Goal: Information Seeking & Learning: Compare options

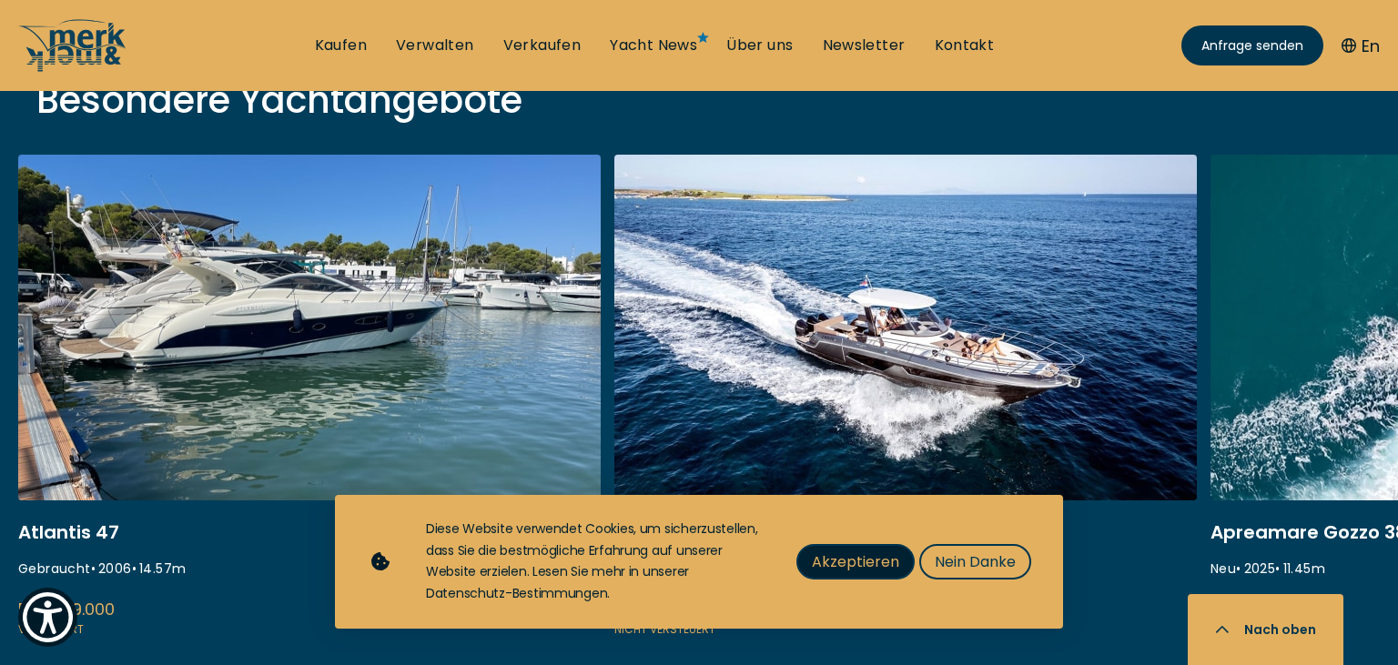
scroll to position [673, 0]
click at [959, 563] on span "Nein Danke" at bounding box center [975, 562] width 81 height 23
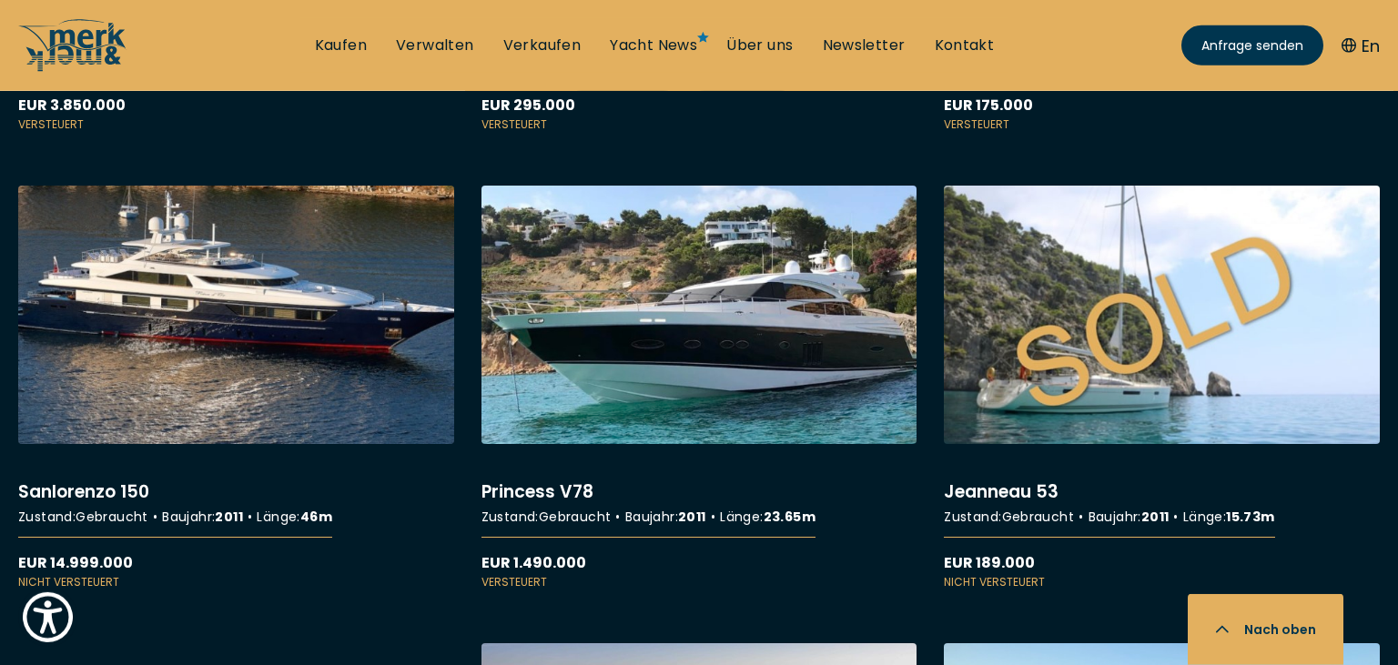
scroll to position [3892, 0]
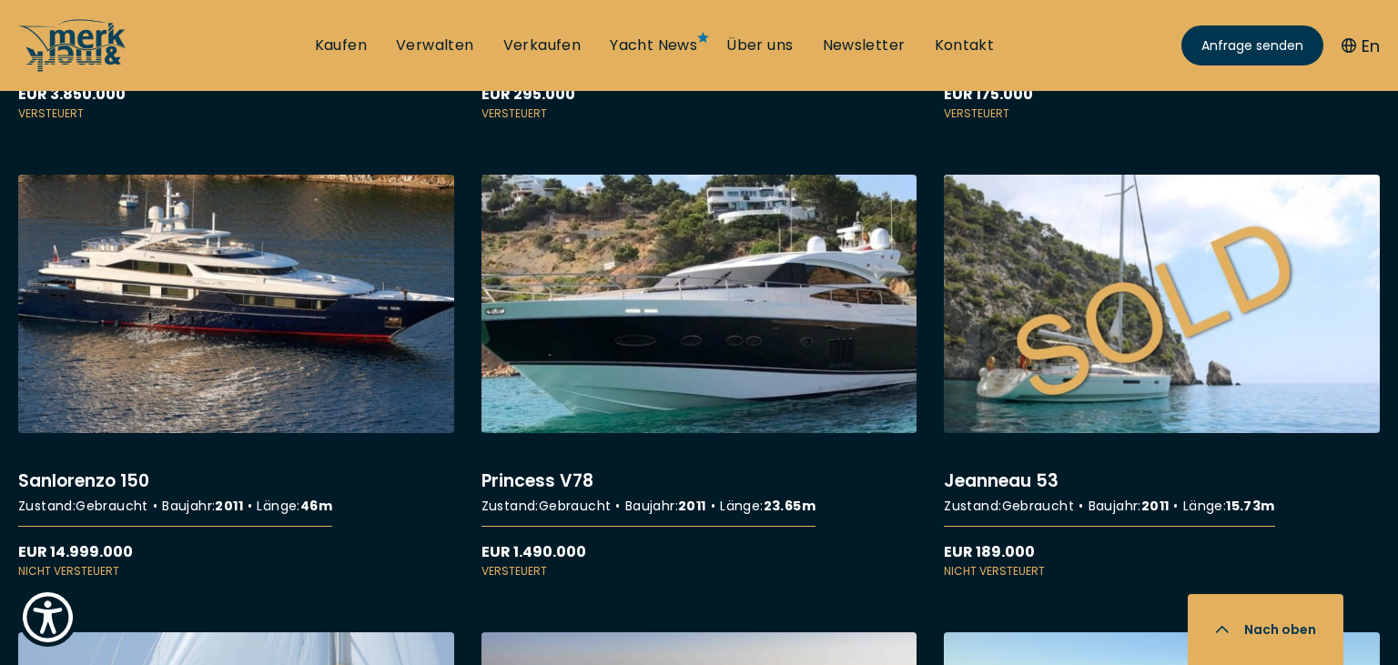
click at [746, 345] on link "More details about Princess V78" at bounding box center [700, 377] width 436 height 405
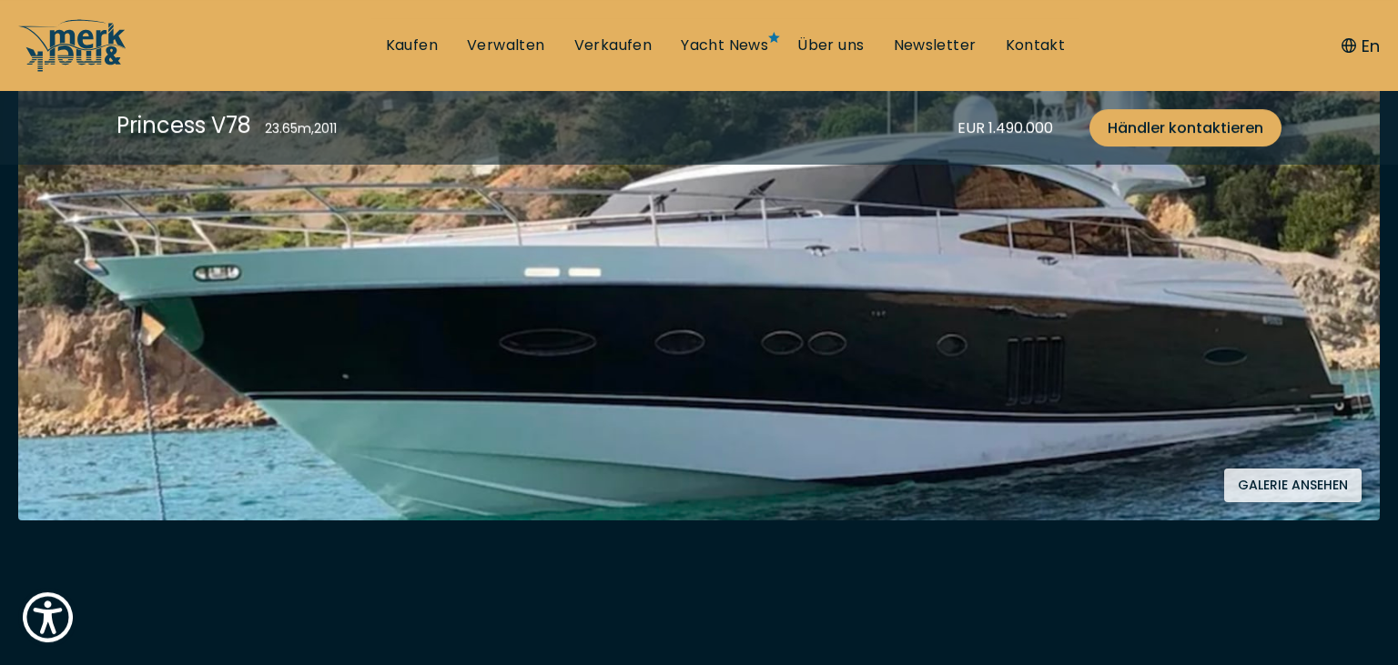
scroll to position [481, 0]
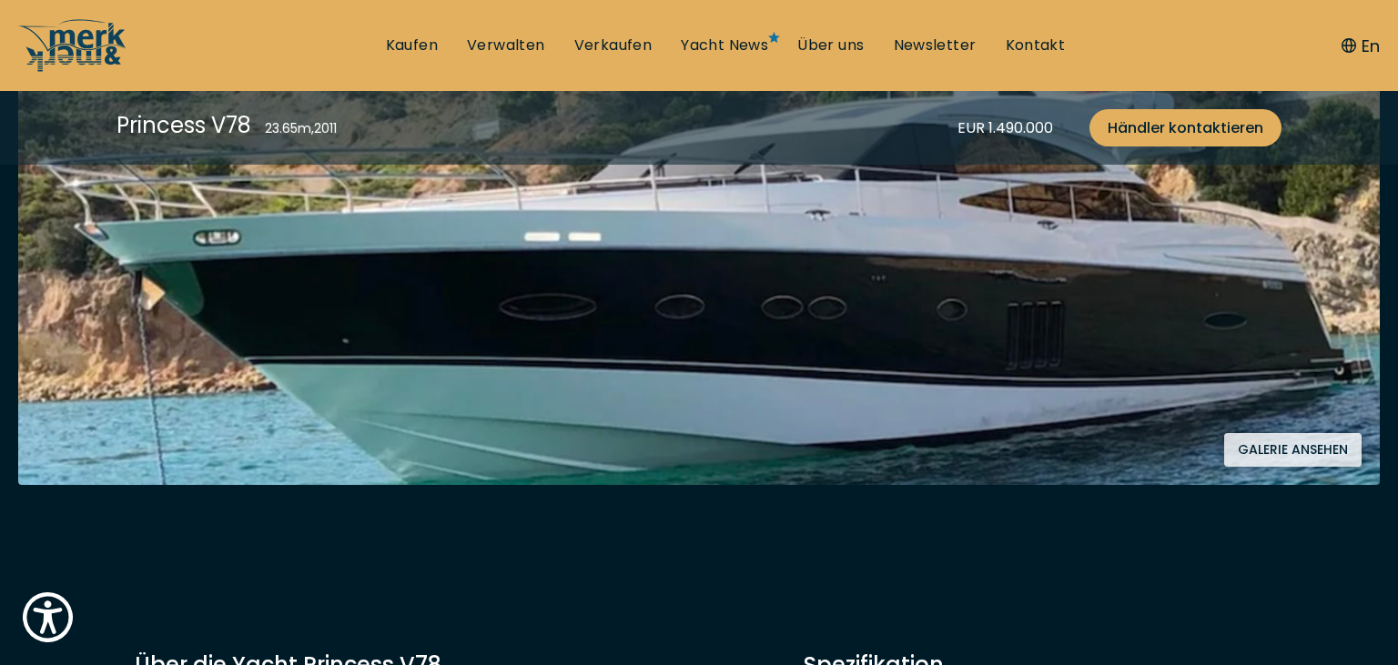
click at [1264, 451] on button "Galerie ansehen" at bounding box center [1292, 450] width 137 height 34
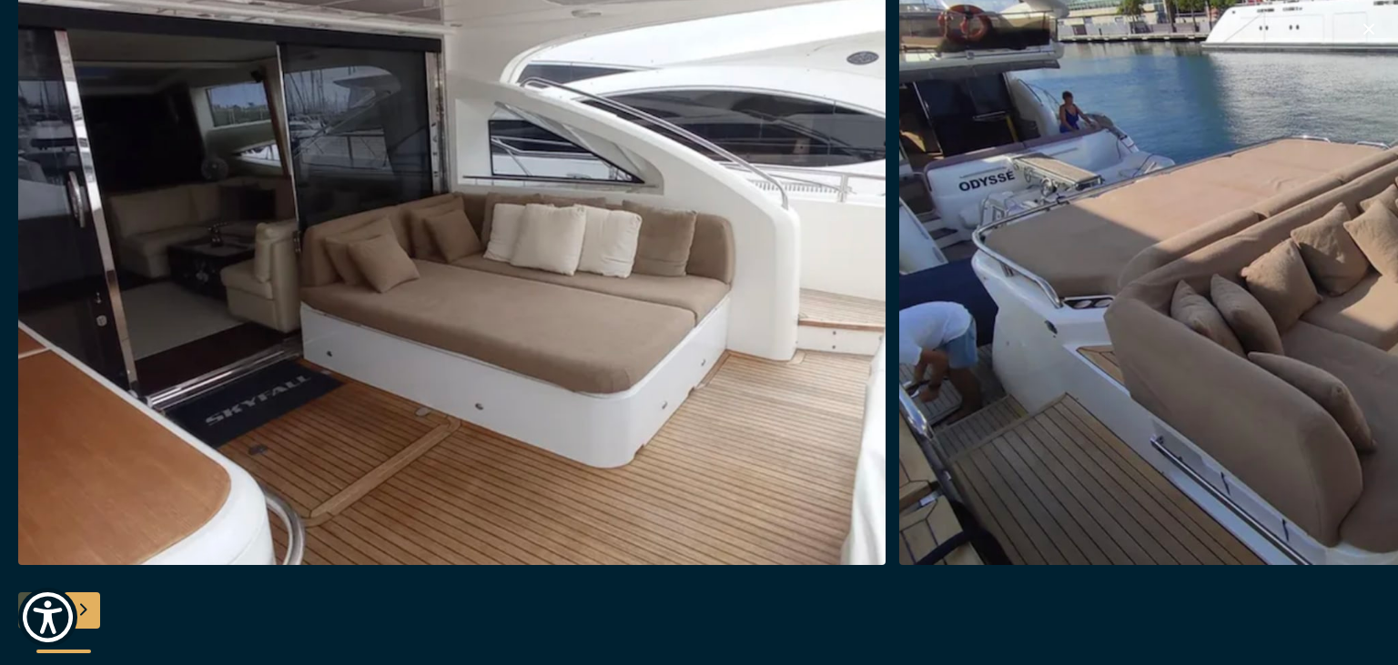
click at [136, 627] on div at bounding box center [699, 333] width 1398 height 701
click at [86, 609] on div "Next slide" at bounding box center [82, 611] width 36 height 36
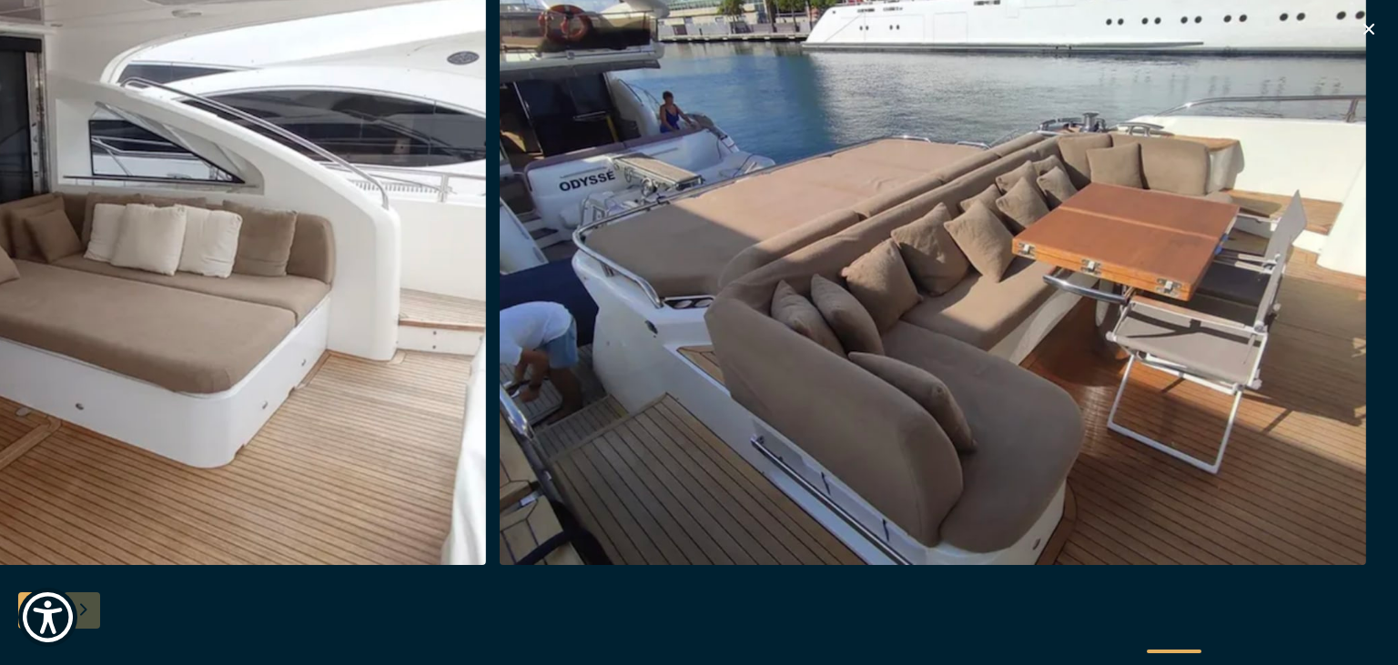
click at [1365, 31] on icon "button" at bounding box center [1369, 29] width 22 height 22
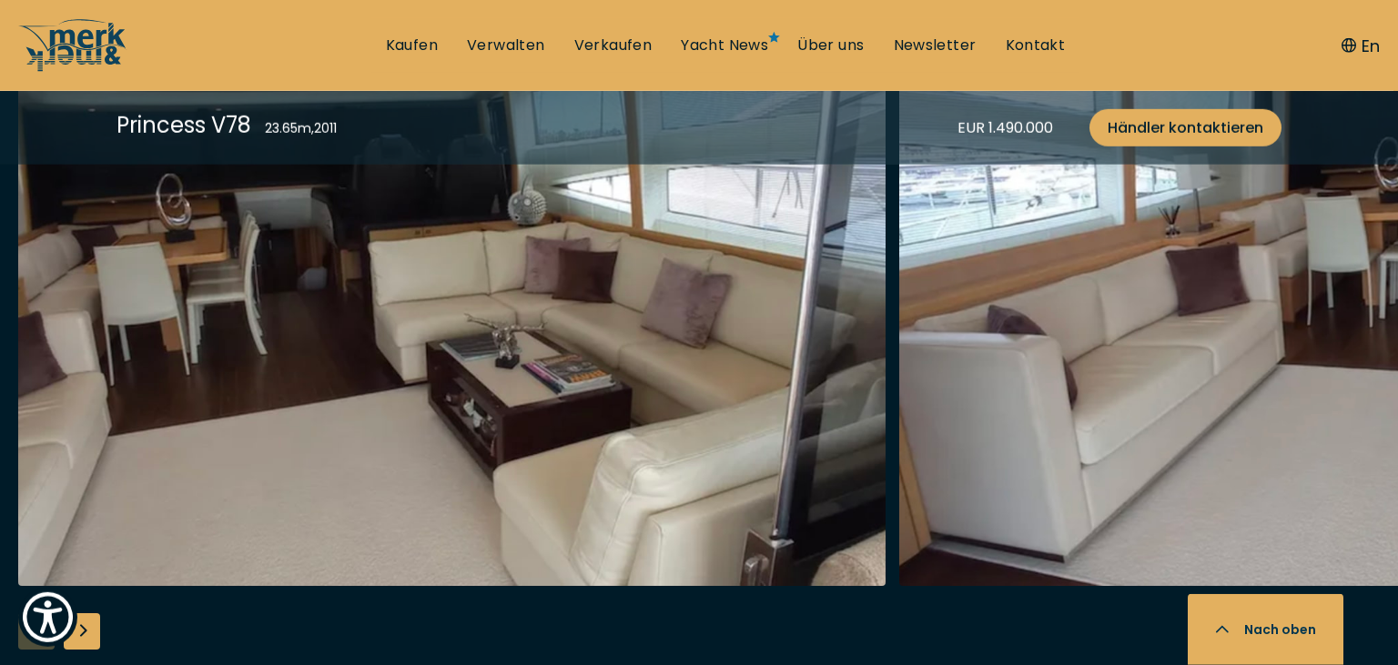
scroll to position [3028, 0]
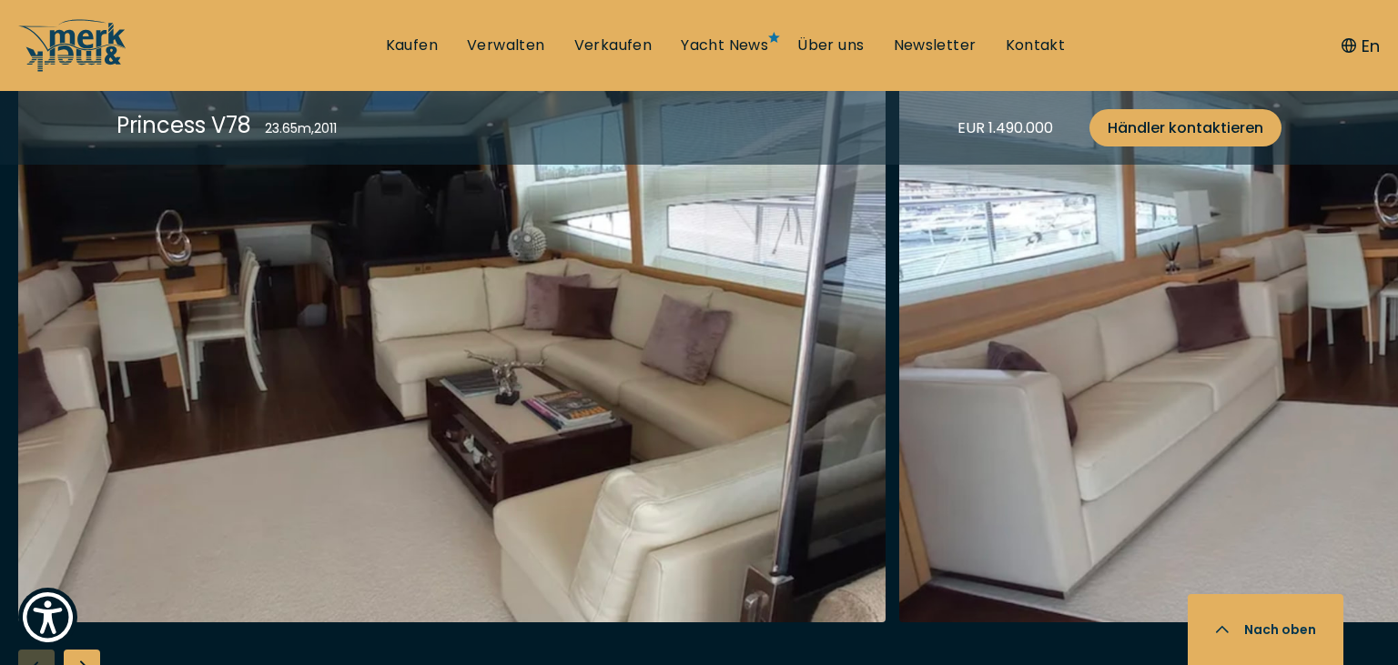
click at [80, 661] on div "Next slide" at bounding box center [82, 668] width 36 height 36
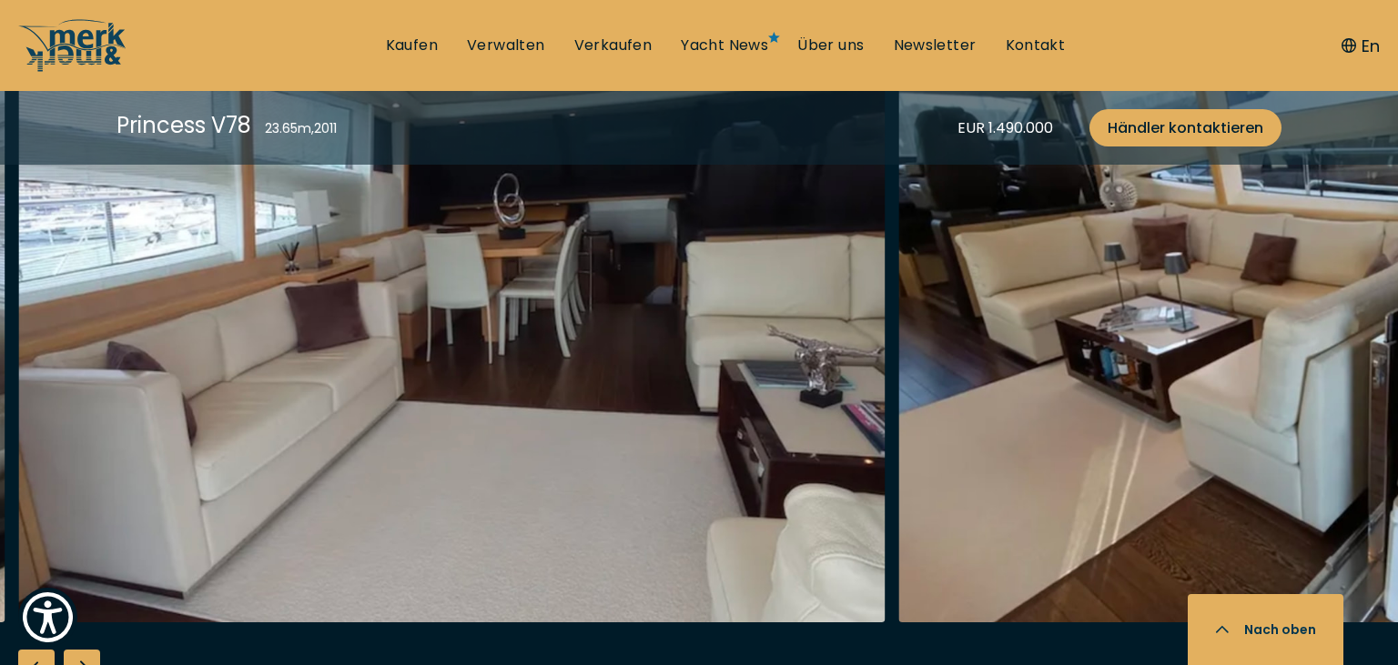
click at [80, 661] on div "Next slide" at bounding box center [82, 668] width 36 height 36
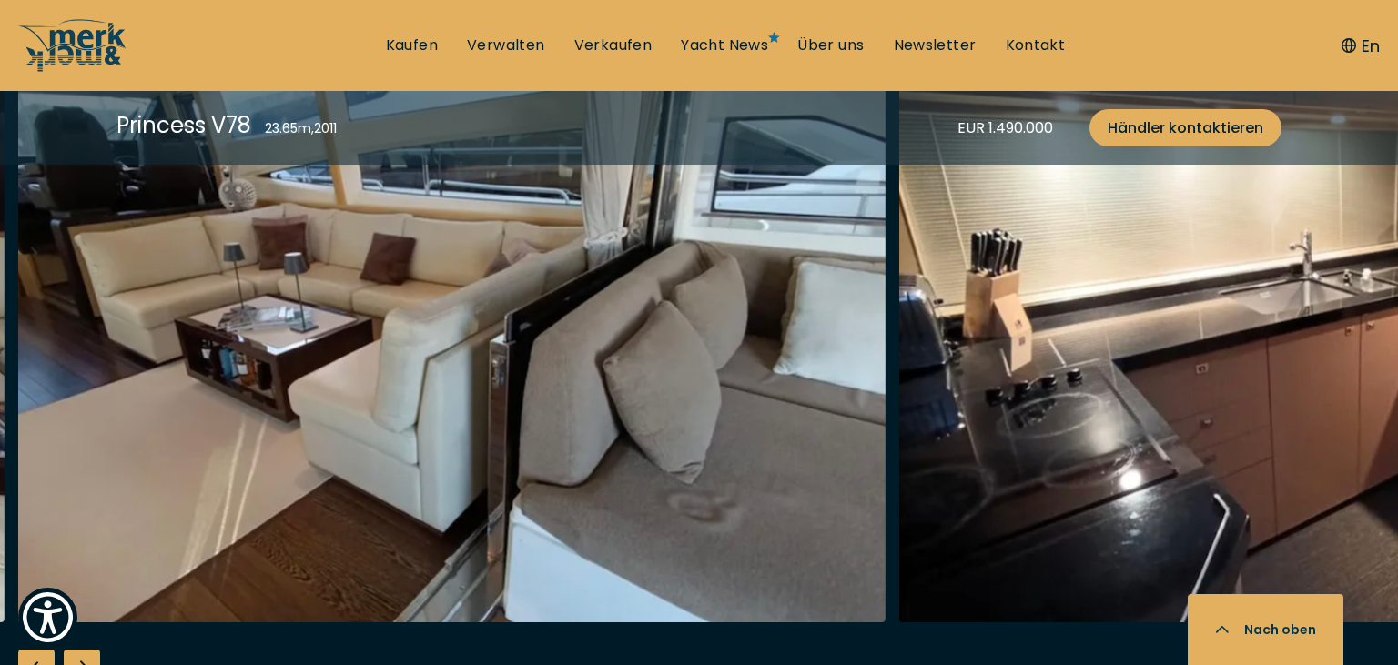
click at [80, 661] on div "Next slide" at bounding box center [82, 668] width 36 height 36
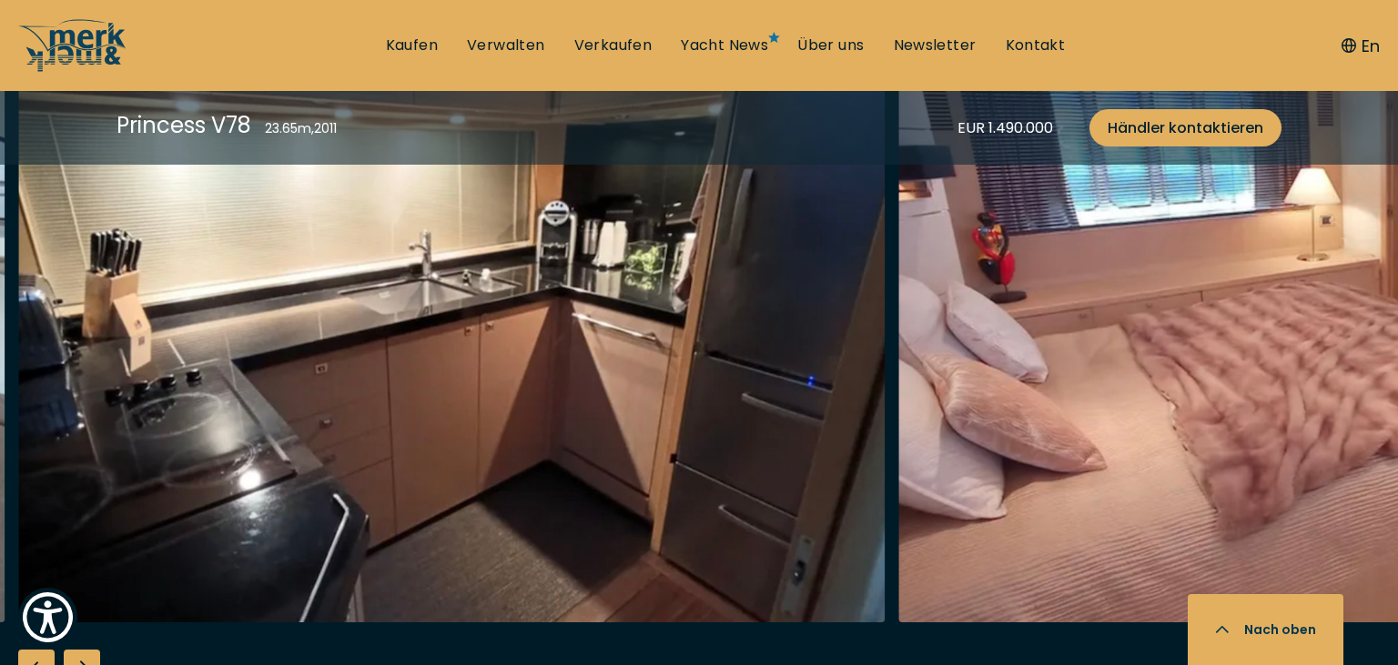
click at [80, 661] on div "Next slide" at bounding box center [82, 668] width 36 height 36
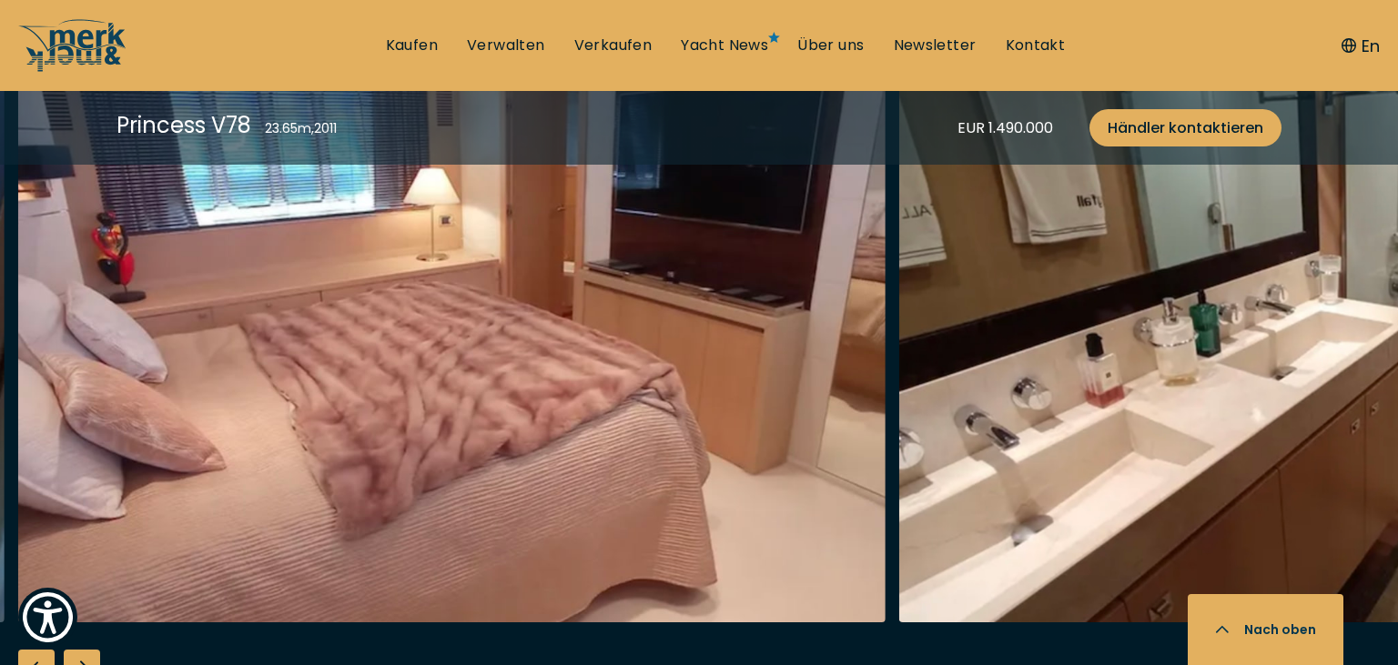
click at [80, 661] on div "Next slide" at bounding box center [82, 668] width 36 height 36
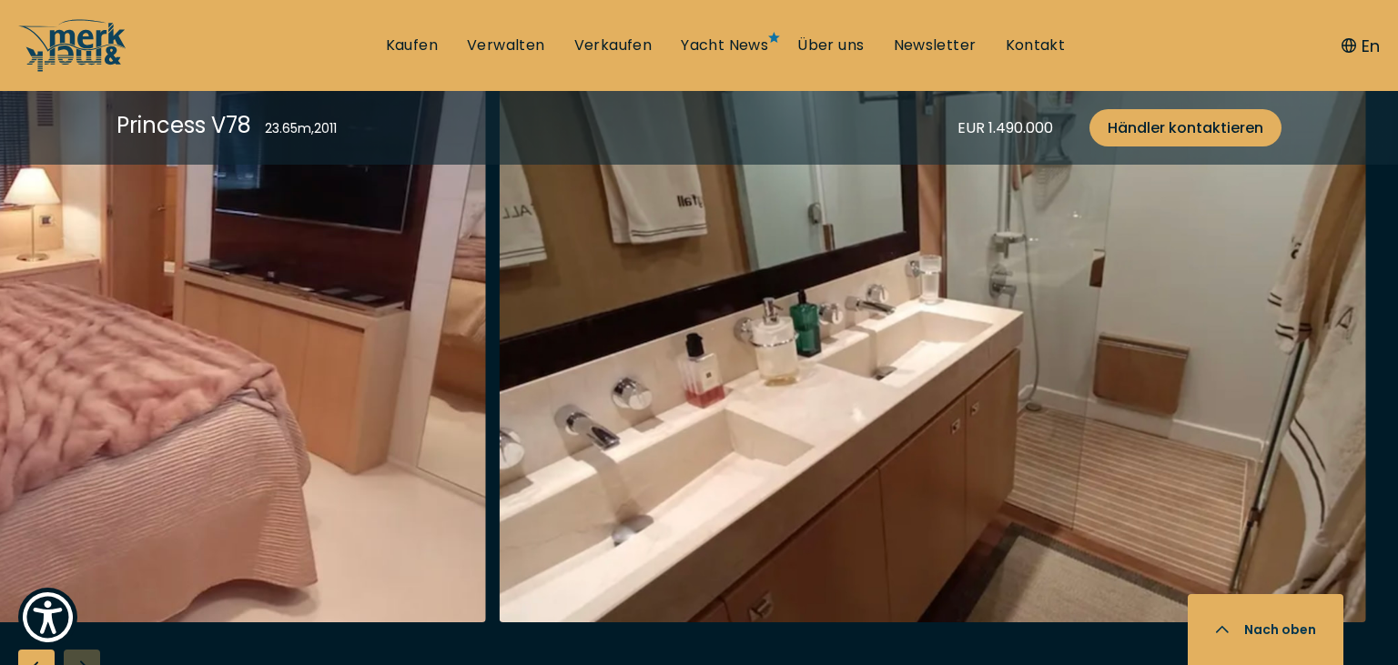
click at [80, 661] on div at bounding box center [699, 390] width 1398 height 701
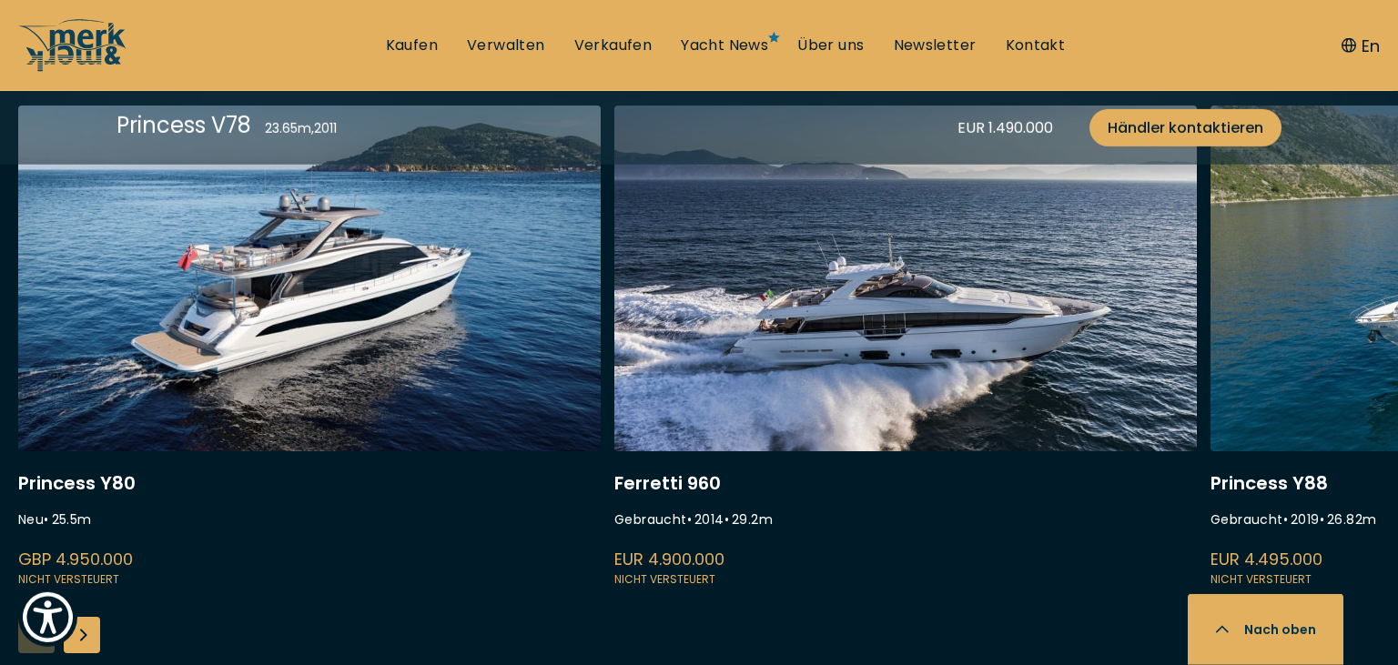
scroll to position [4518, 0]
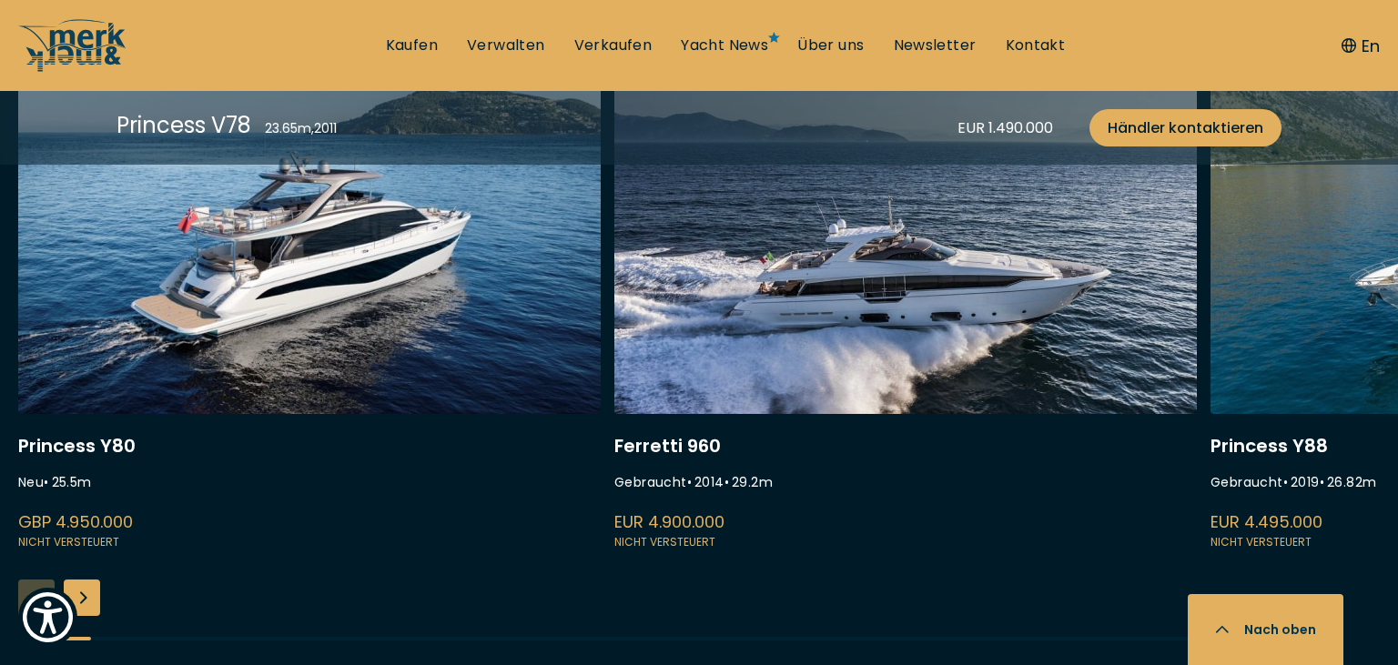
click at [91, 604] on div "Next slide" at bounding box center [82, 598] width 36 height 36
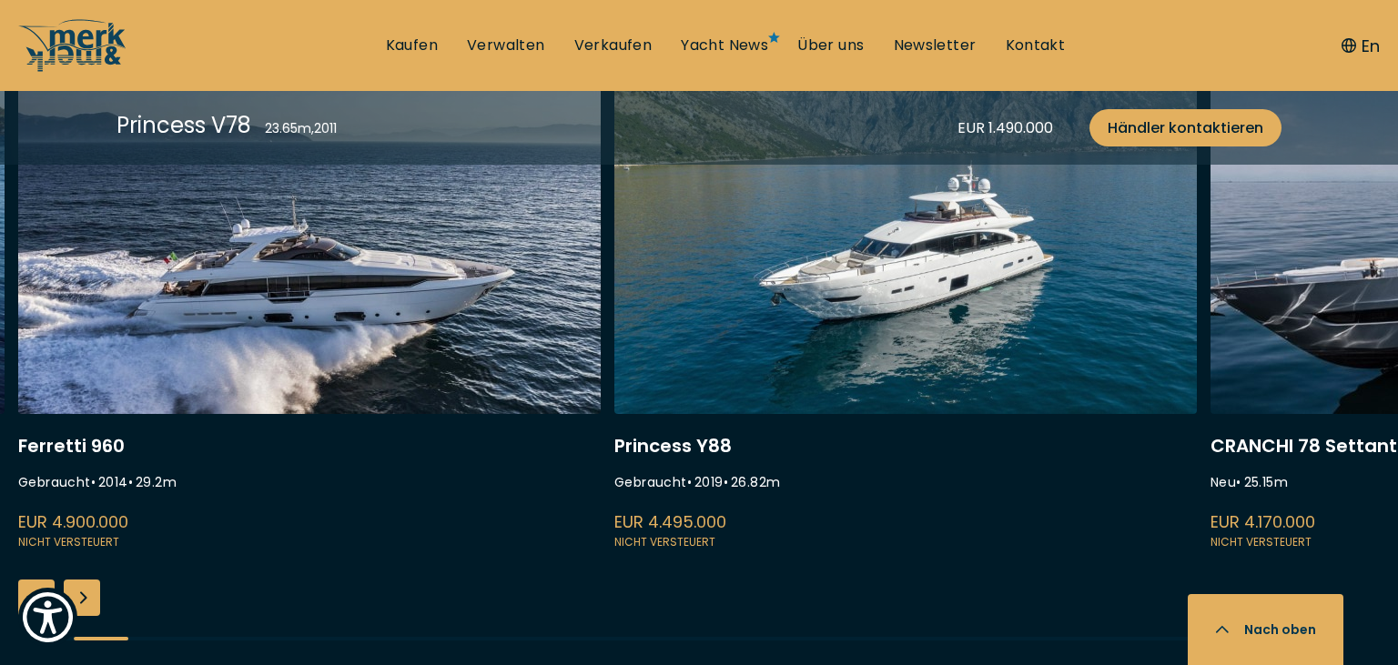
click at [91, 604] on div "Next slide" at bounding box center [82, 598] width 36 height 36
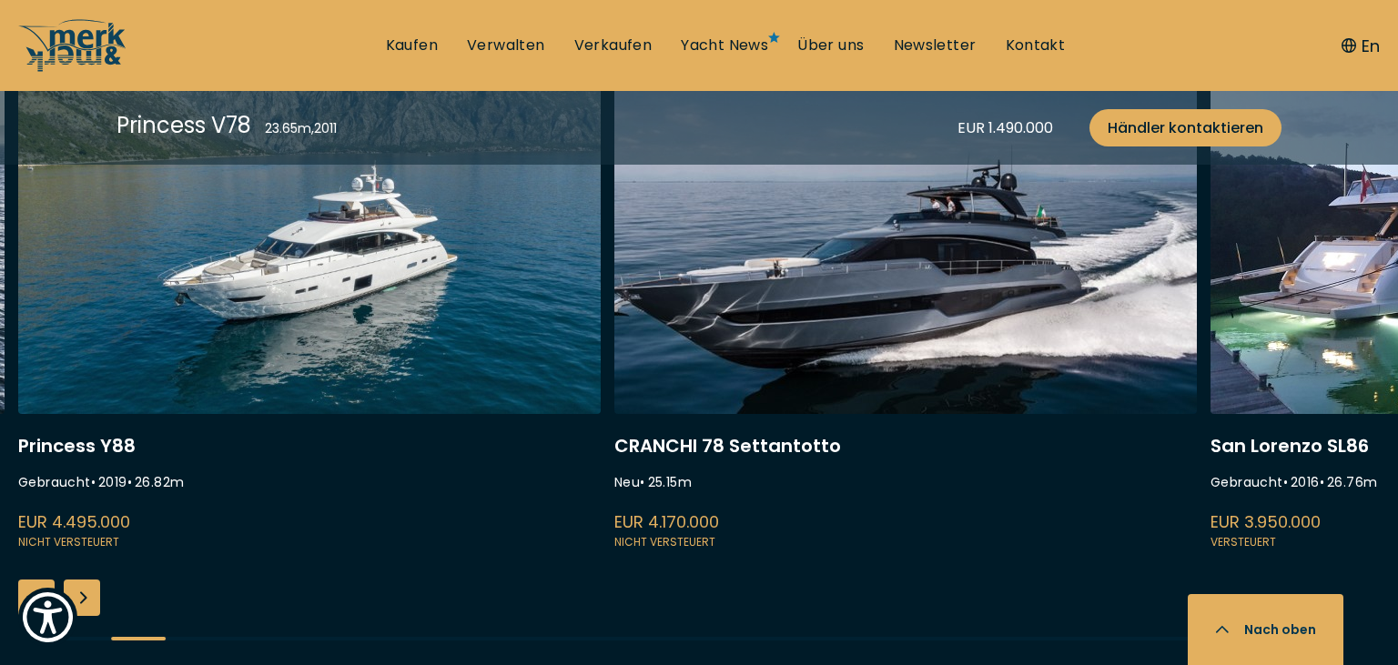
click at [91, 604] on div "Next slide" at bounding box center [82, 598] width 36 height 36
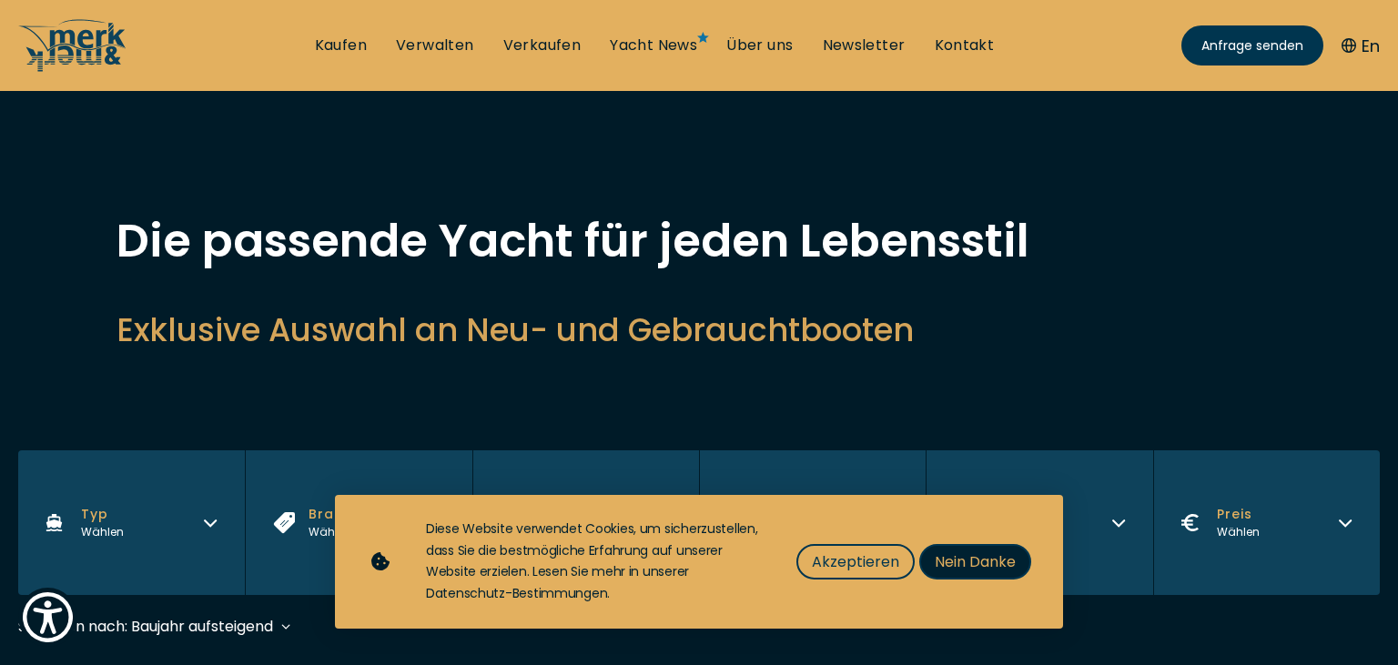
click at [1011, 577] on button "Nein Danke" at bounding box center [975, 562] width 112 height 36
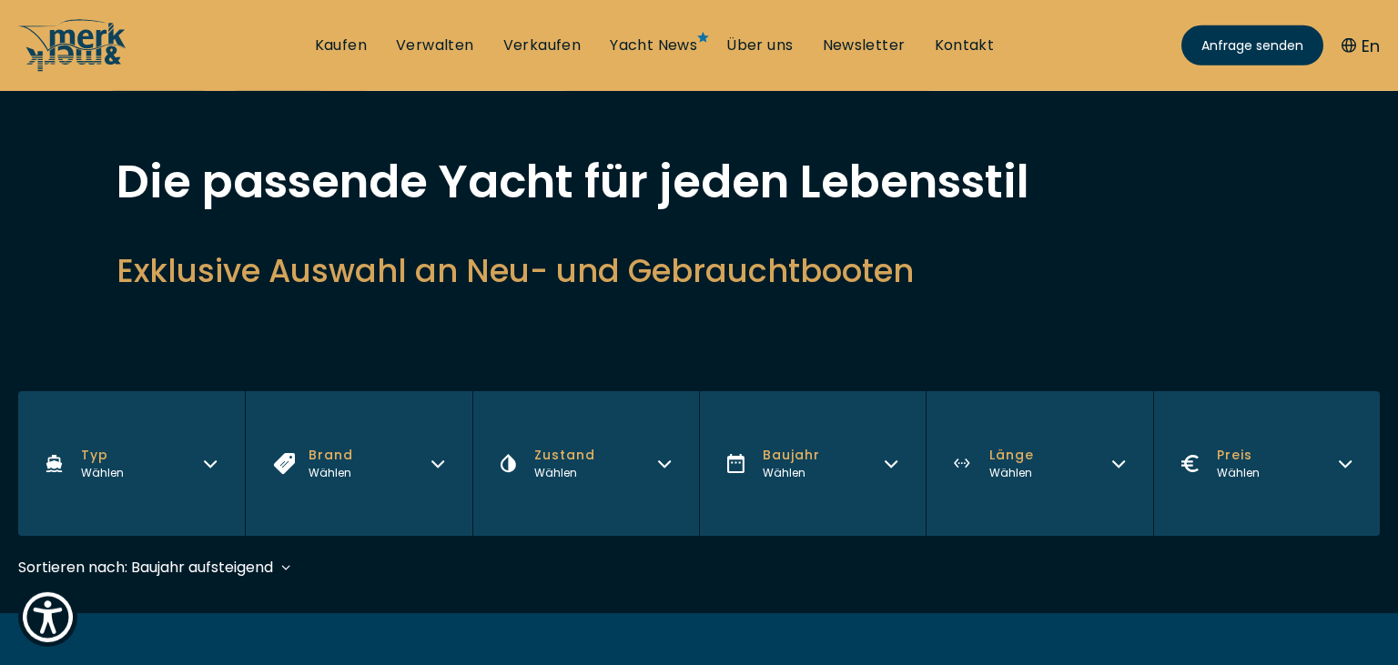
scroll to position [96, 0]
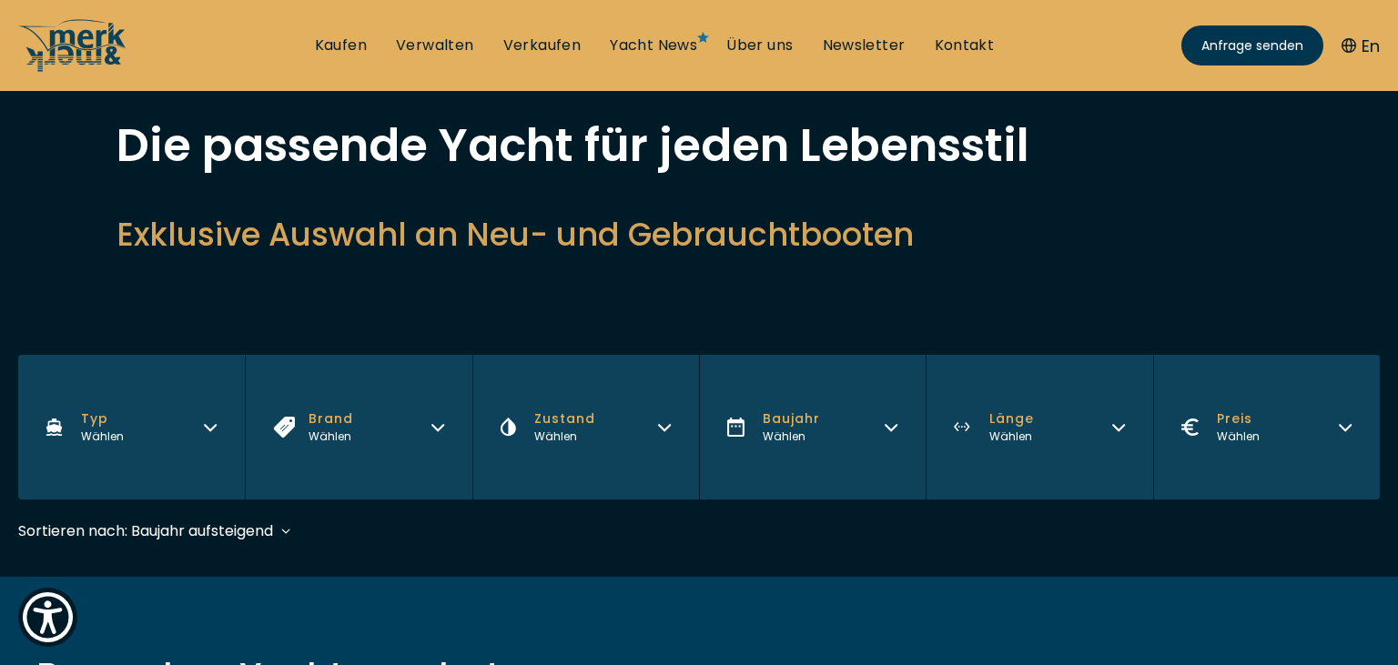
click at [1221, 420] on span "Preis" at bounding box center [1238, 419] width 43 height 19
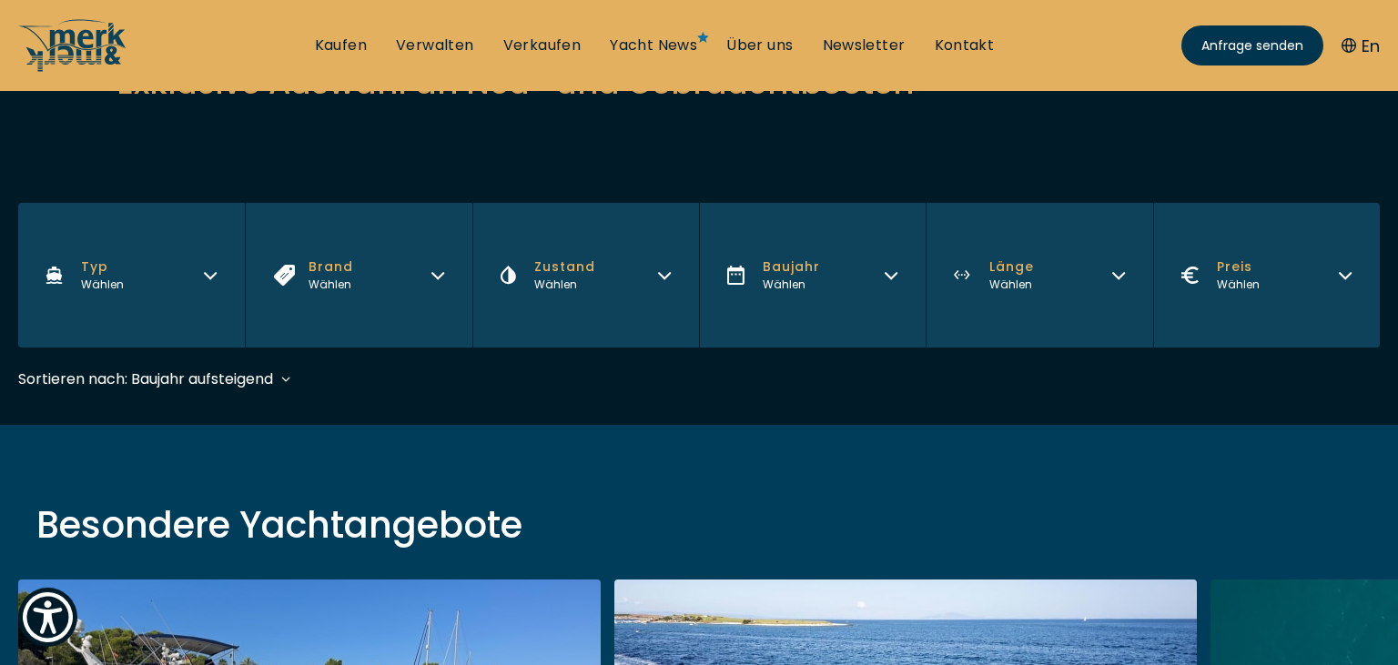
scroll to position [288, 0]
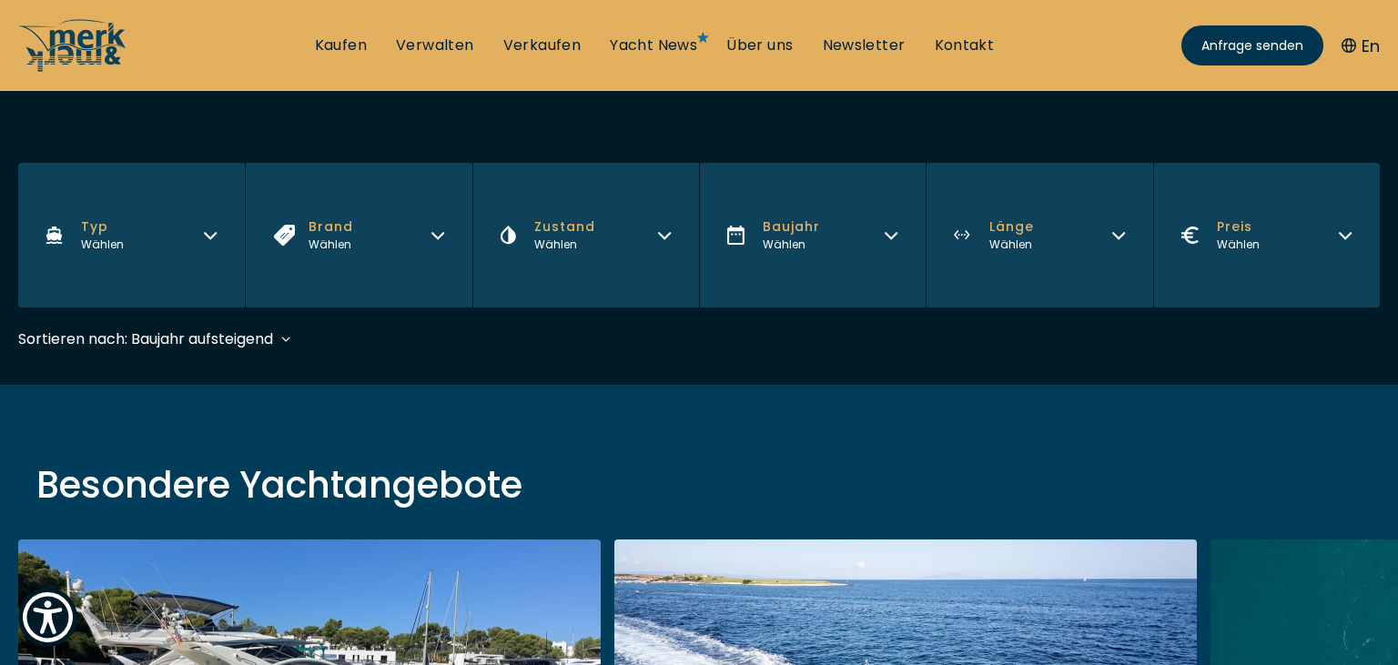
click at [1251, 205] on button "Preis Wählen" at bounding box center [1266, 235] width 227 height 145
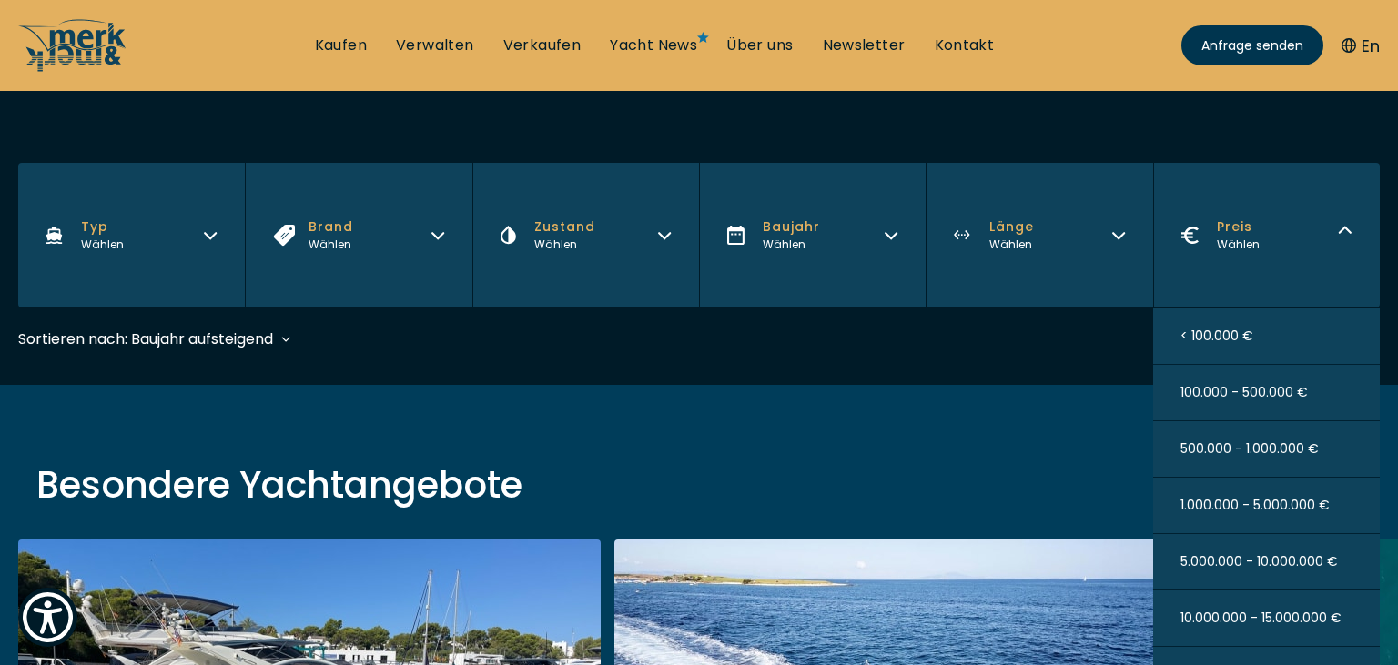
click at [1207, 513] on button "1.000.000 - 5.000.000 €" at bounding box center [1266, 506] width 227 height 56
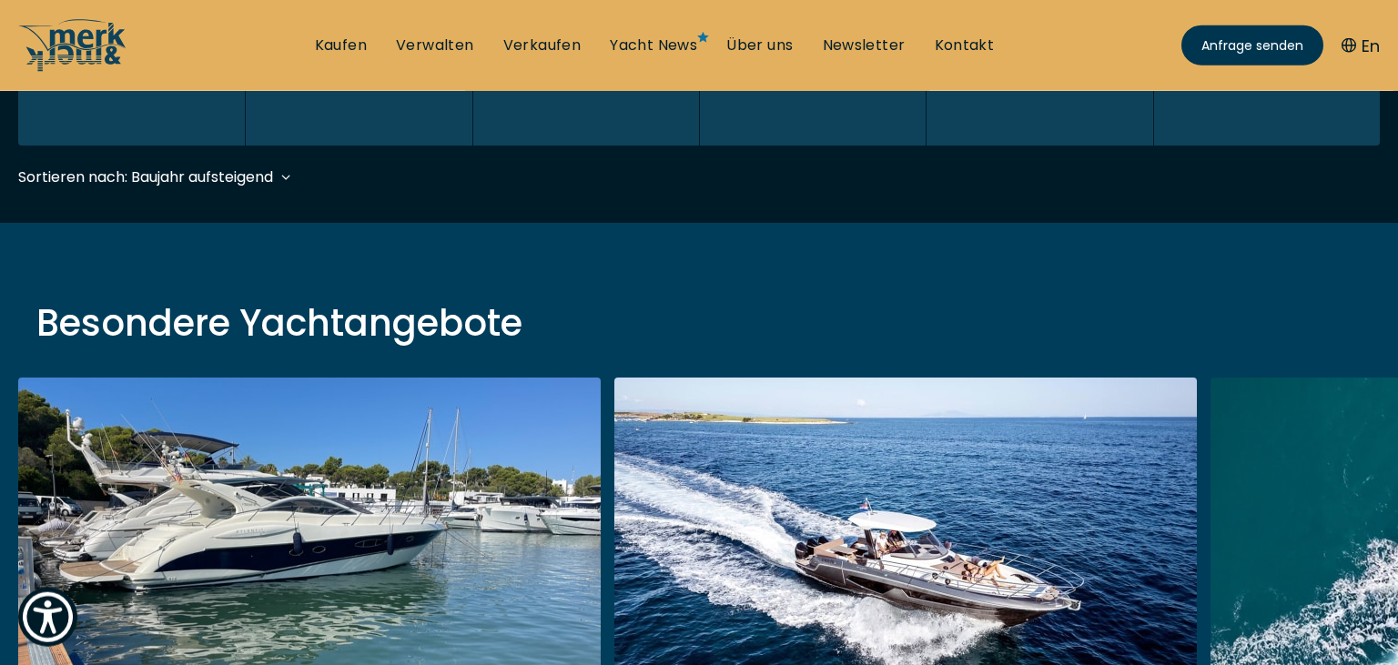
scroll to position [451, 0]
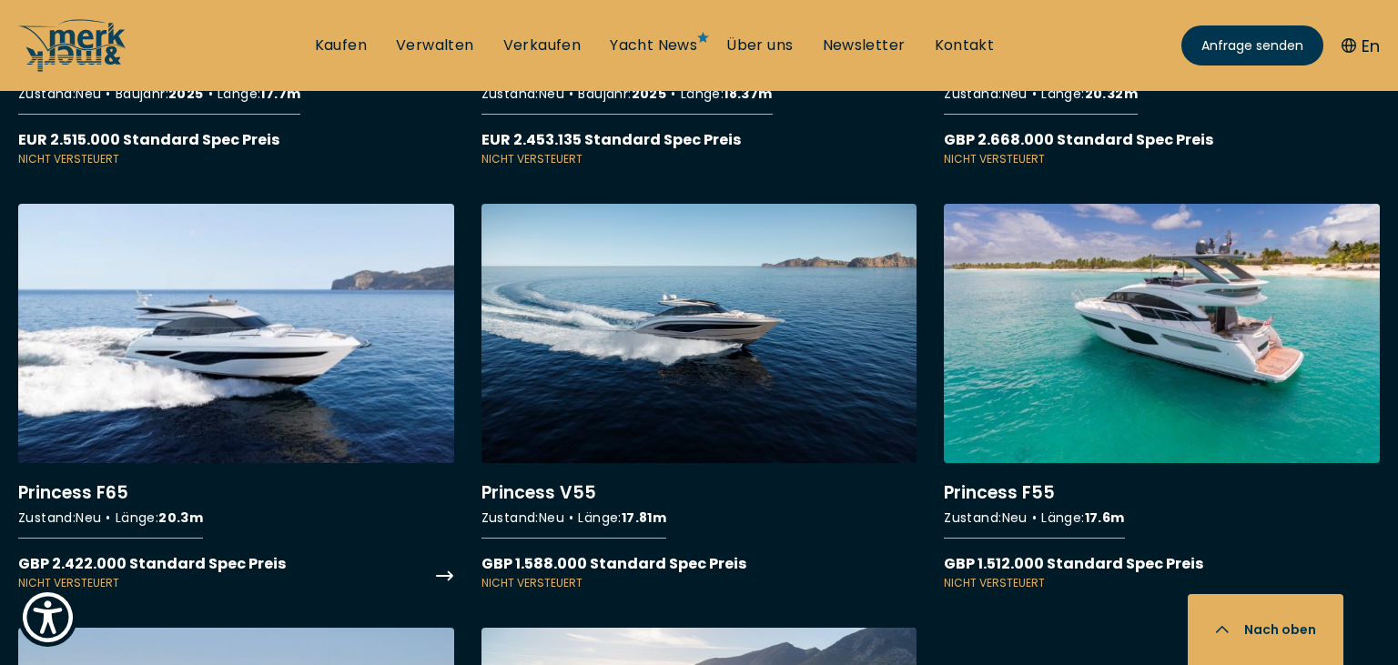
scroll to position [4901, 0]
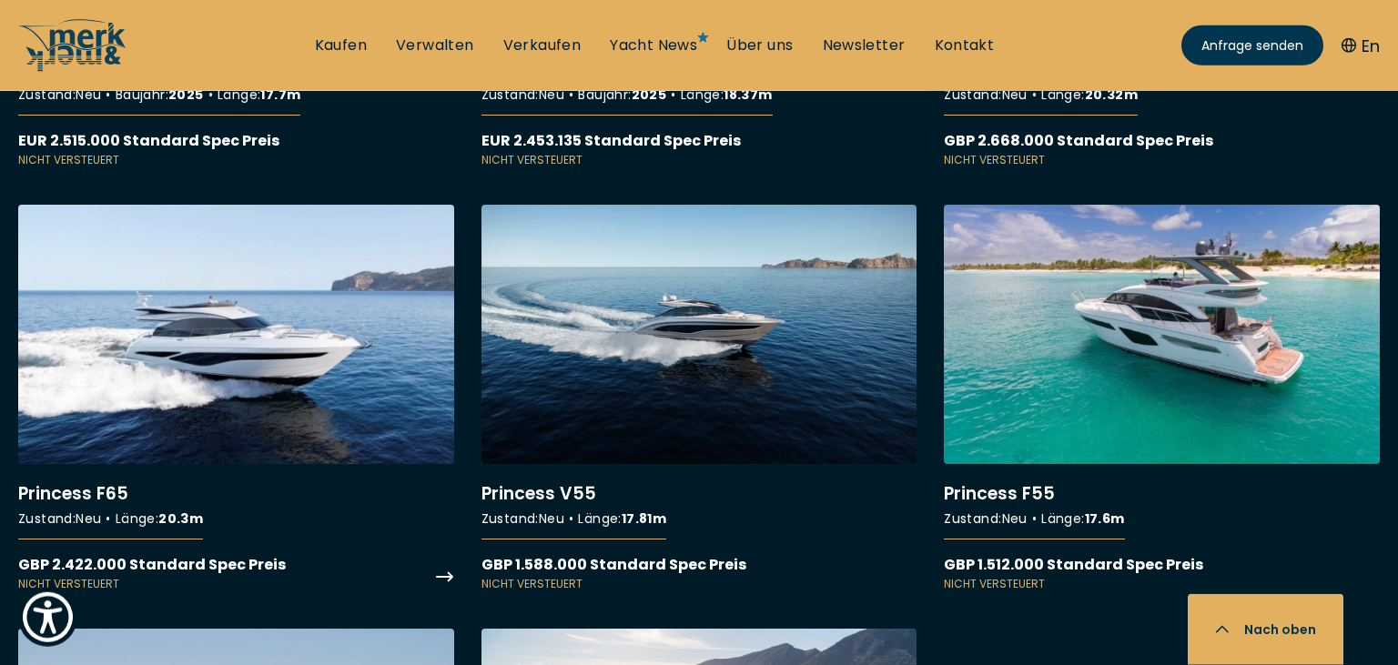
click at [309, 372] on link "More details about Princess F65" at bounding box center [236, 398] width 436 height 387
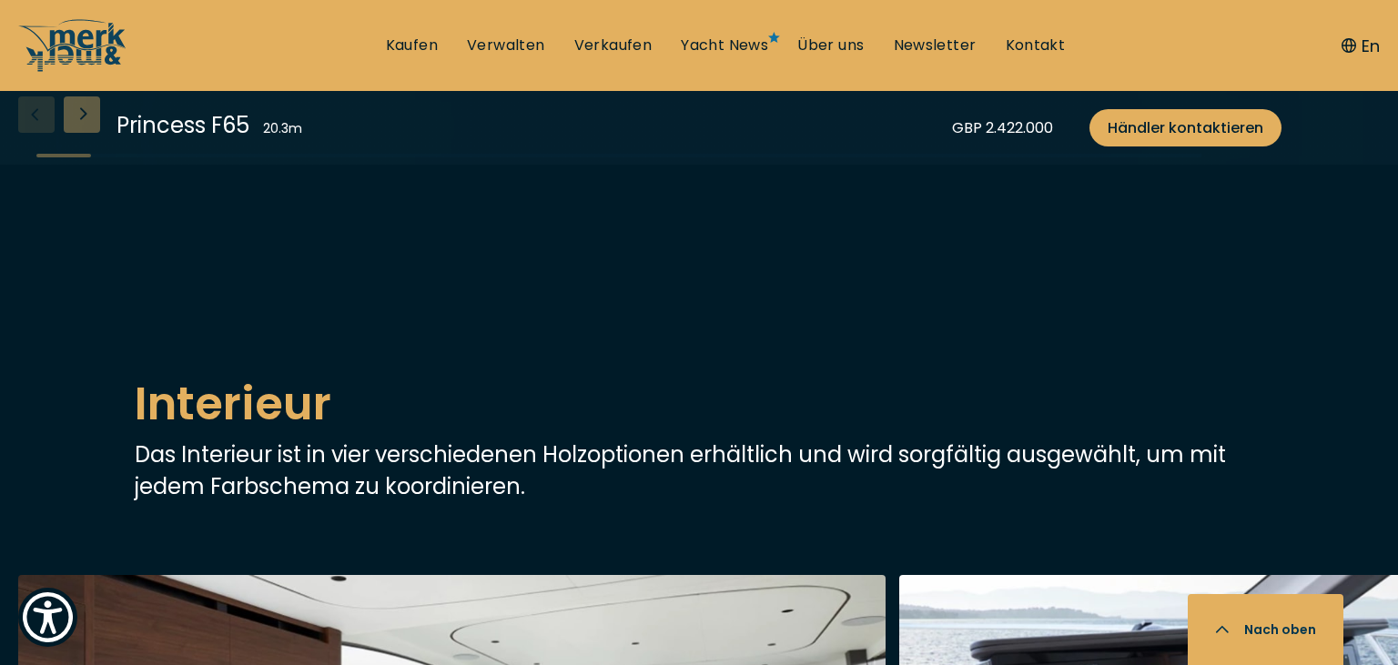
scroll to position [2210, 0]
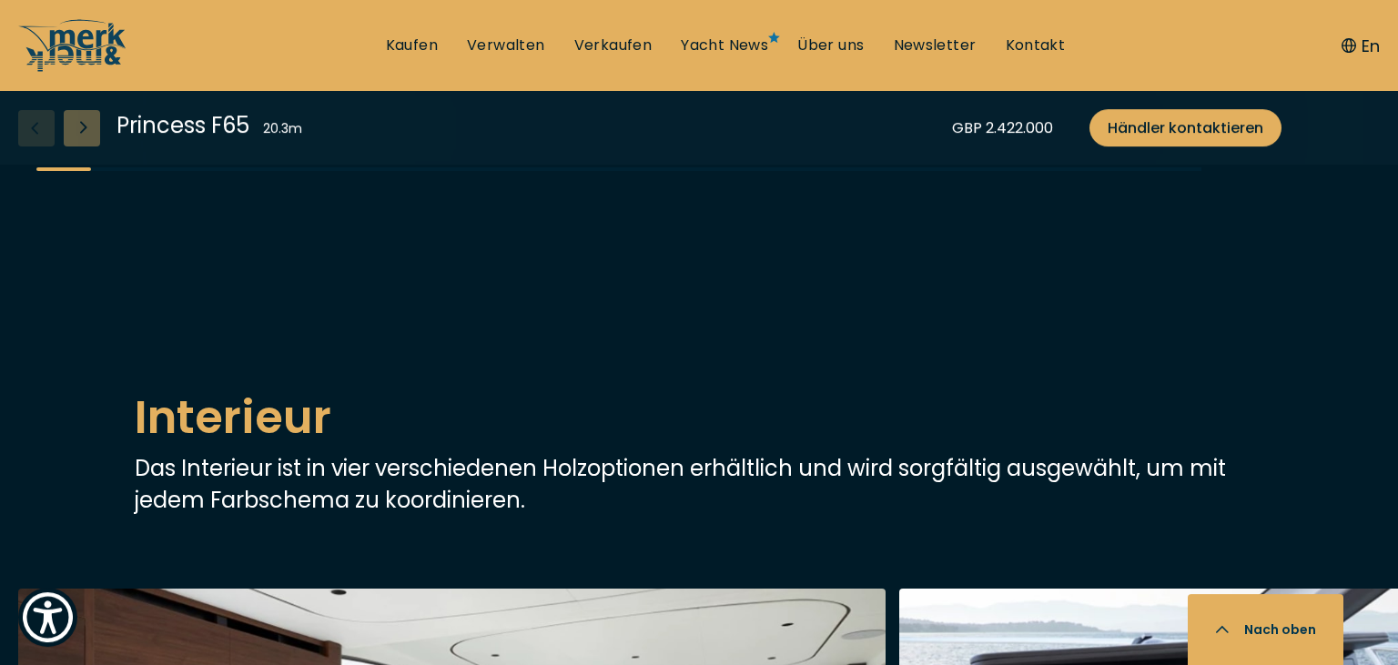
scroll to position [2258, 0]
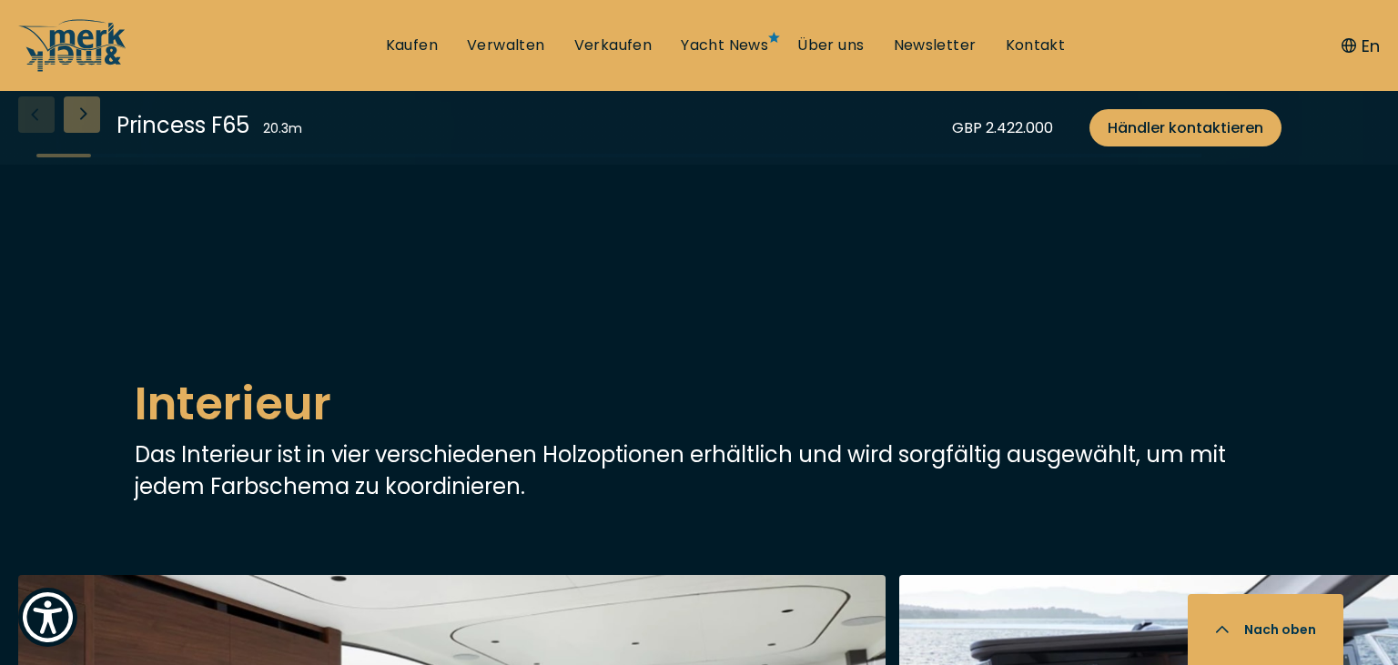
click at [85, 133] on div "Next slide" at bounding box center [82, 114] width 36 height 36
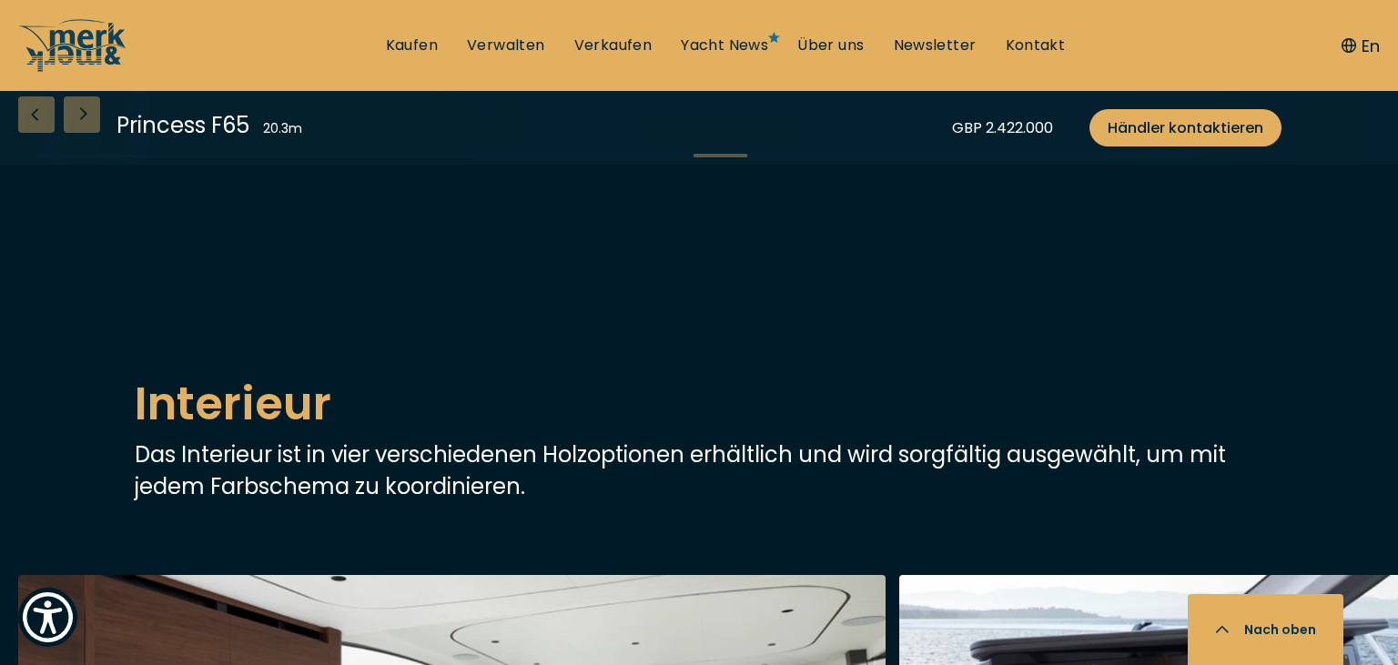
click at [85, 133] on div "Next slide" at bounding box center [82, 114] width 36 height 36
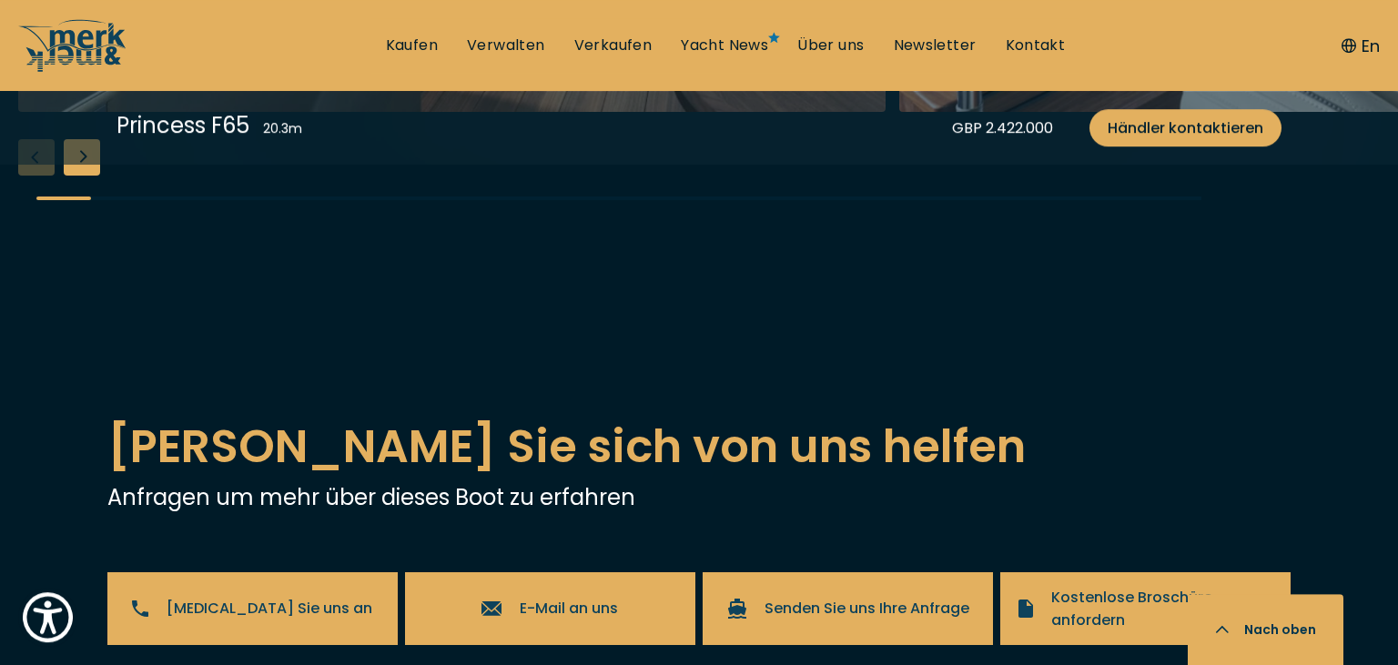
scroll to position [3316, 0]
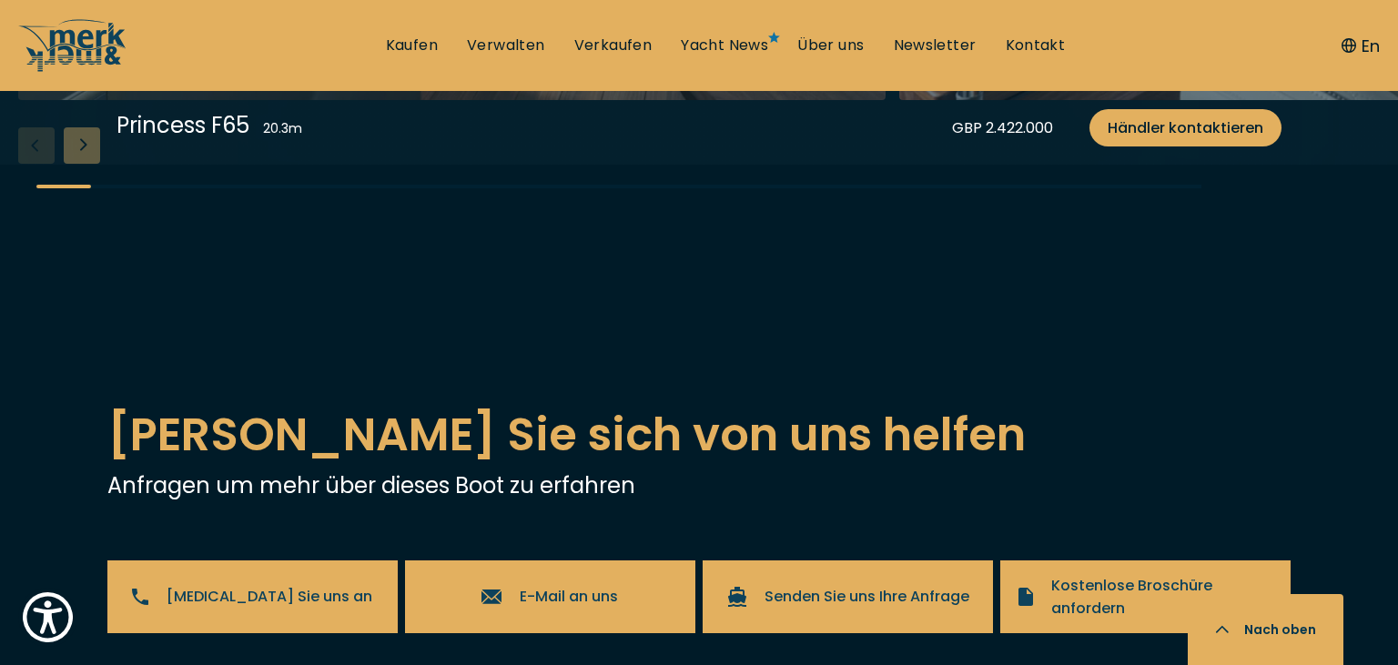
click at [86, 164] on div "Next slide" at bounding box center [82, 145] width 36 height 36
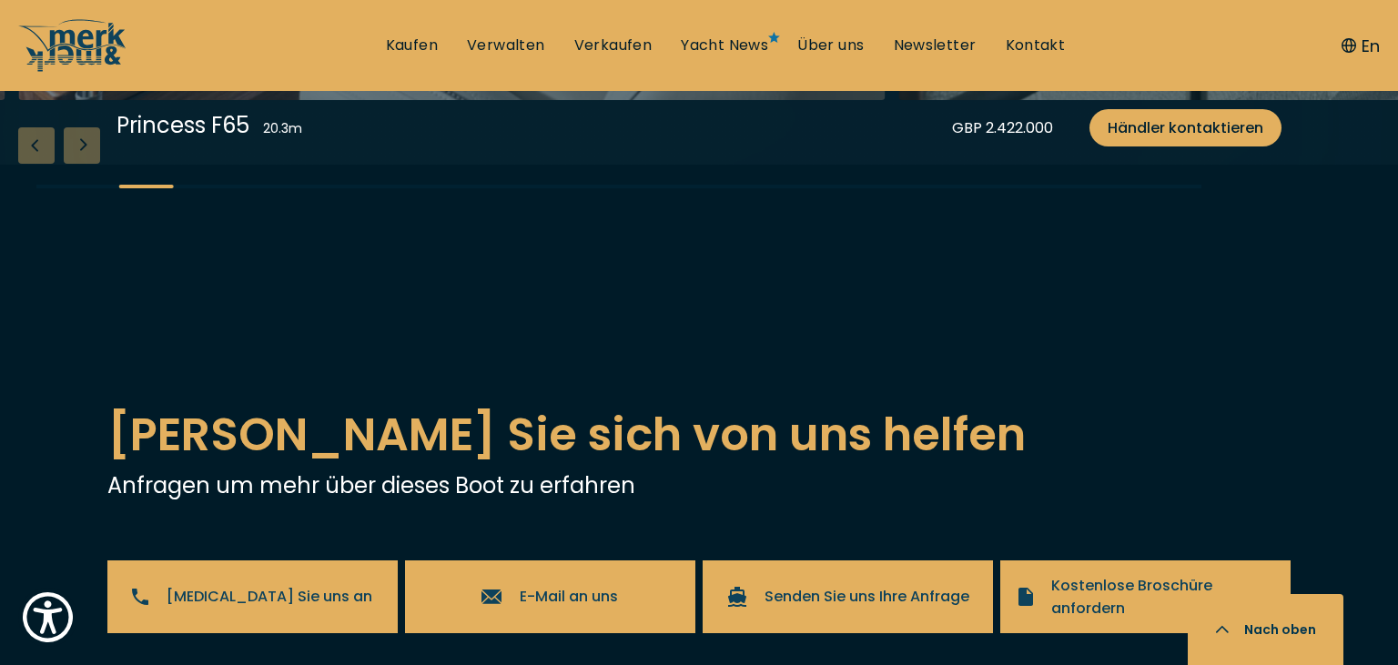
click at [86, 164] on div "Next slide" at bounding box center [82, 145] width 36 height 36
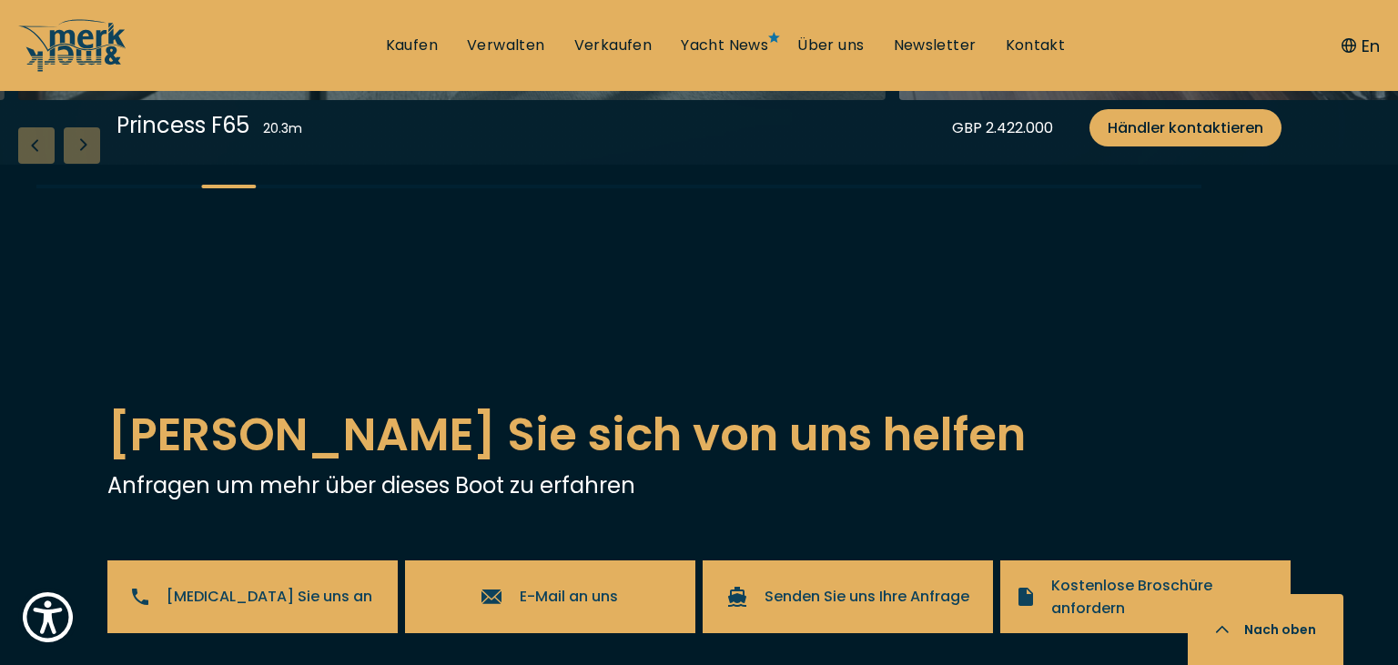
click at [86, 164] on div "Next slide" at bounding box center [82, 145] width 36 height 36
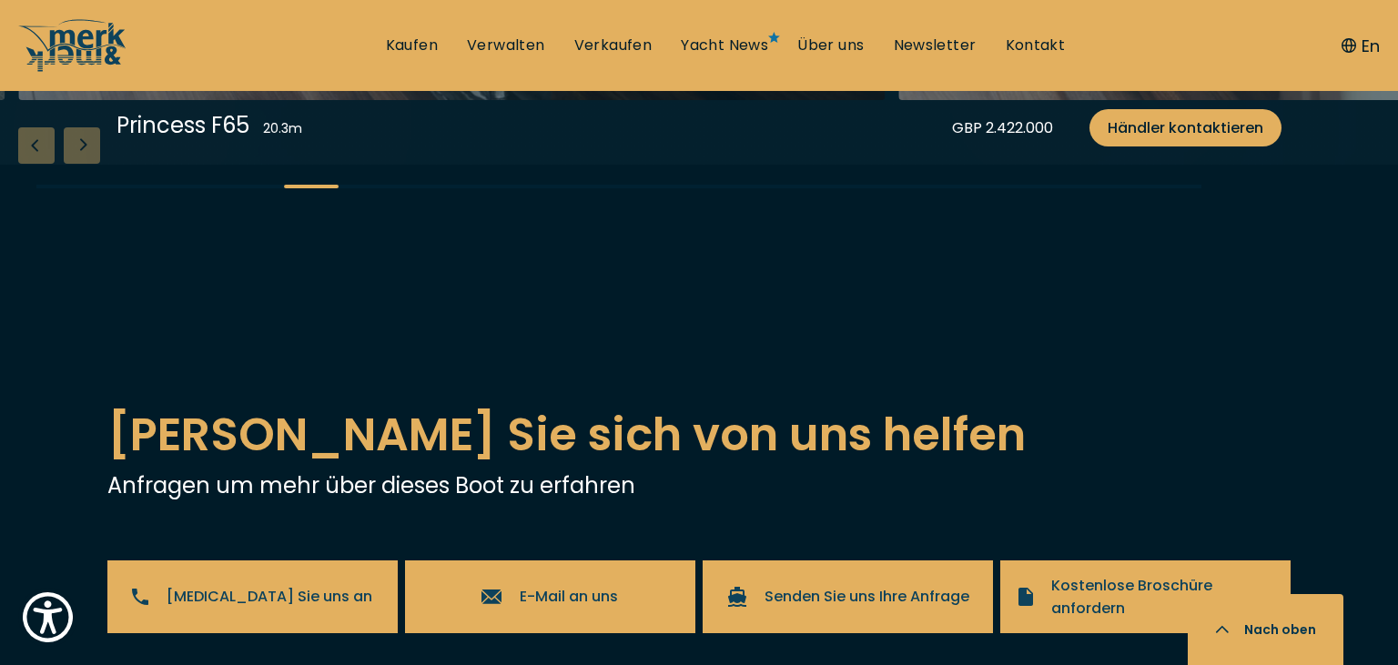
click at [86, 164] on div "Next slide" at bounding box center [82, 145] width 36 height 36
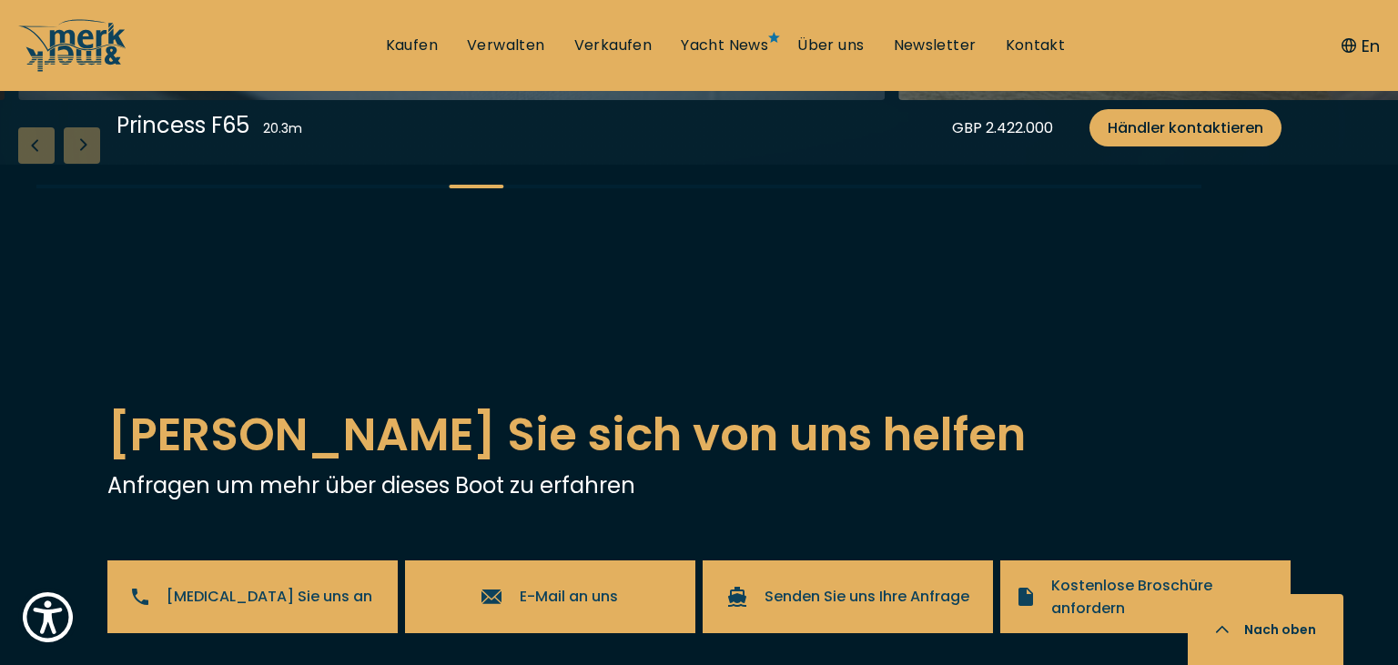
click at [86, 164] on div "Next slide" at bounding box center [82, 145] width 36 height 36
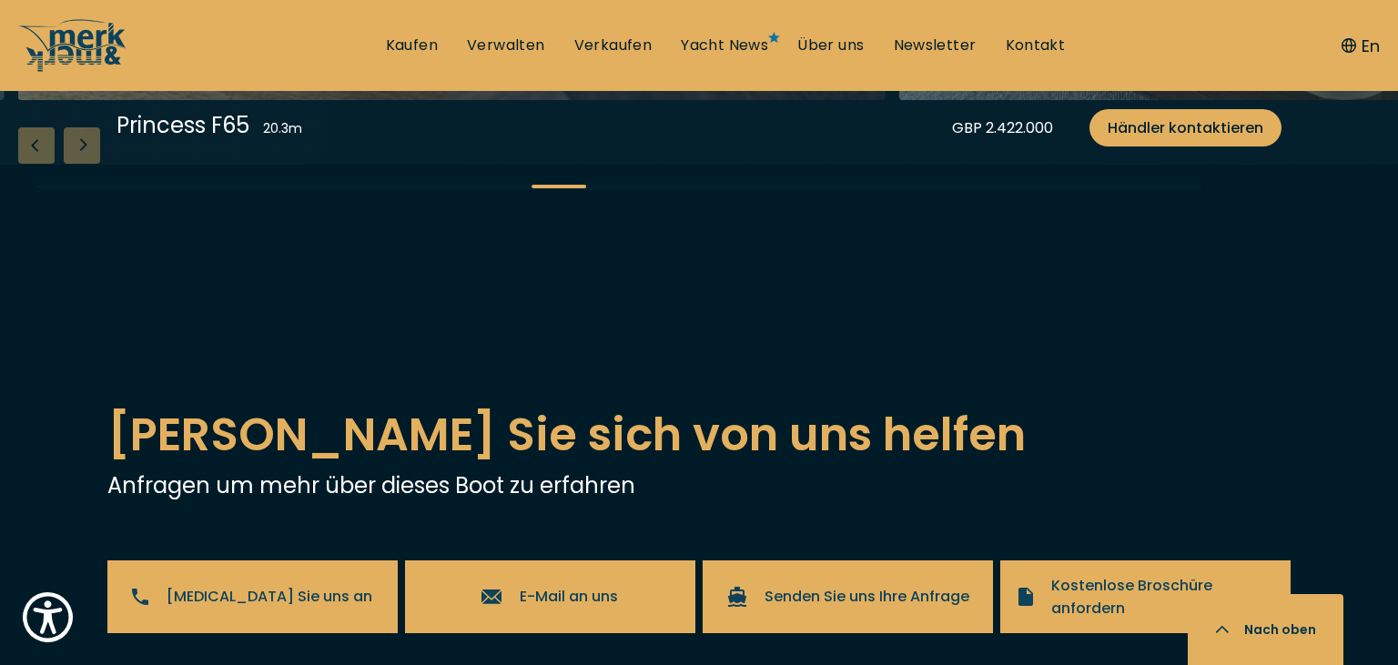
click at [86, 164] on div "Next slide" at bounding box center [82, 145] width 36 height 36
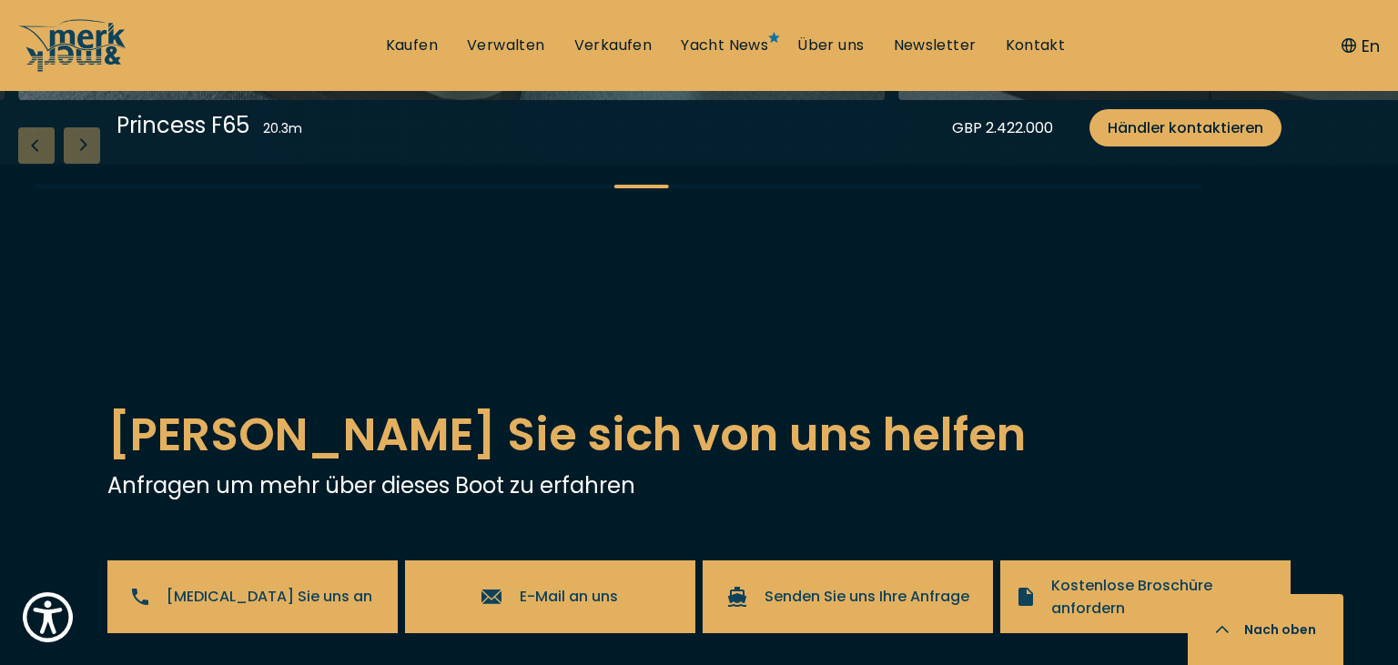
click at [86, 164] on div "Next slide" at bounding box center [82, 145] width 36 height 36
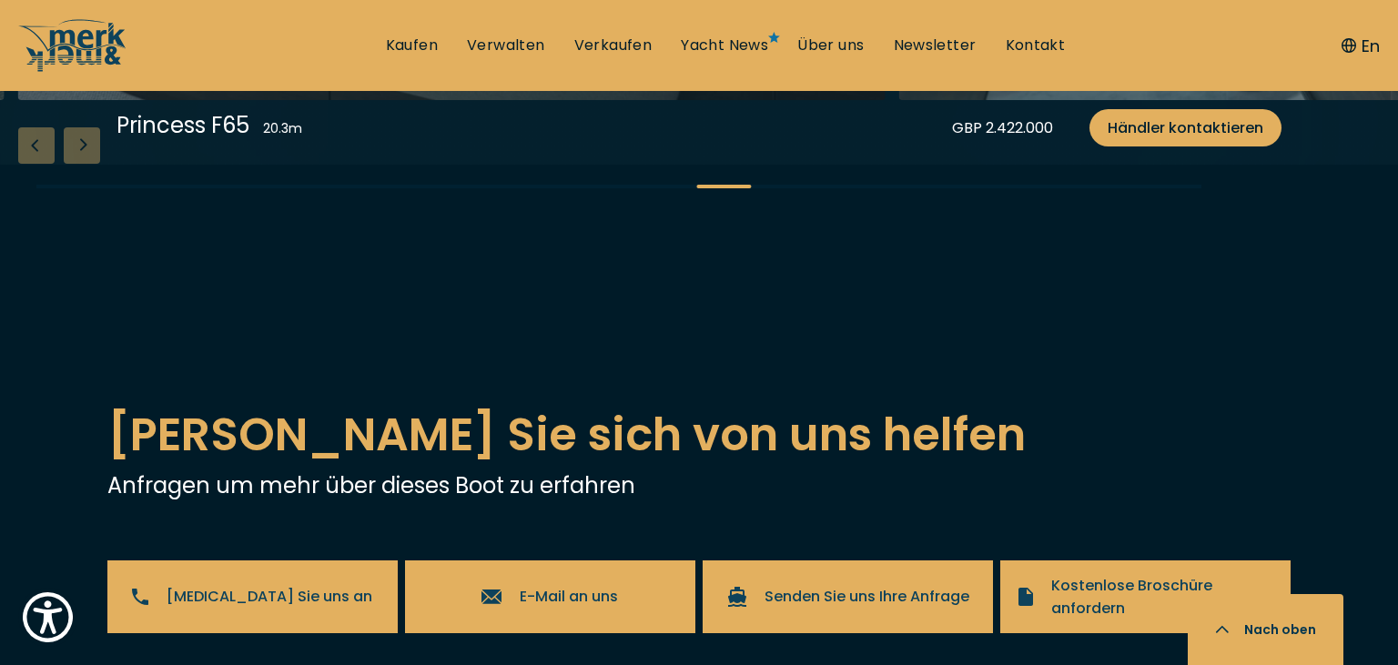
click at [86, 164] on div "Next slide" at bounding box center [82, 145] width 36 height 36
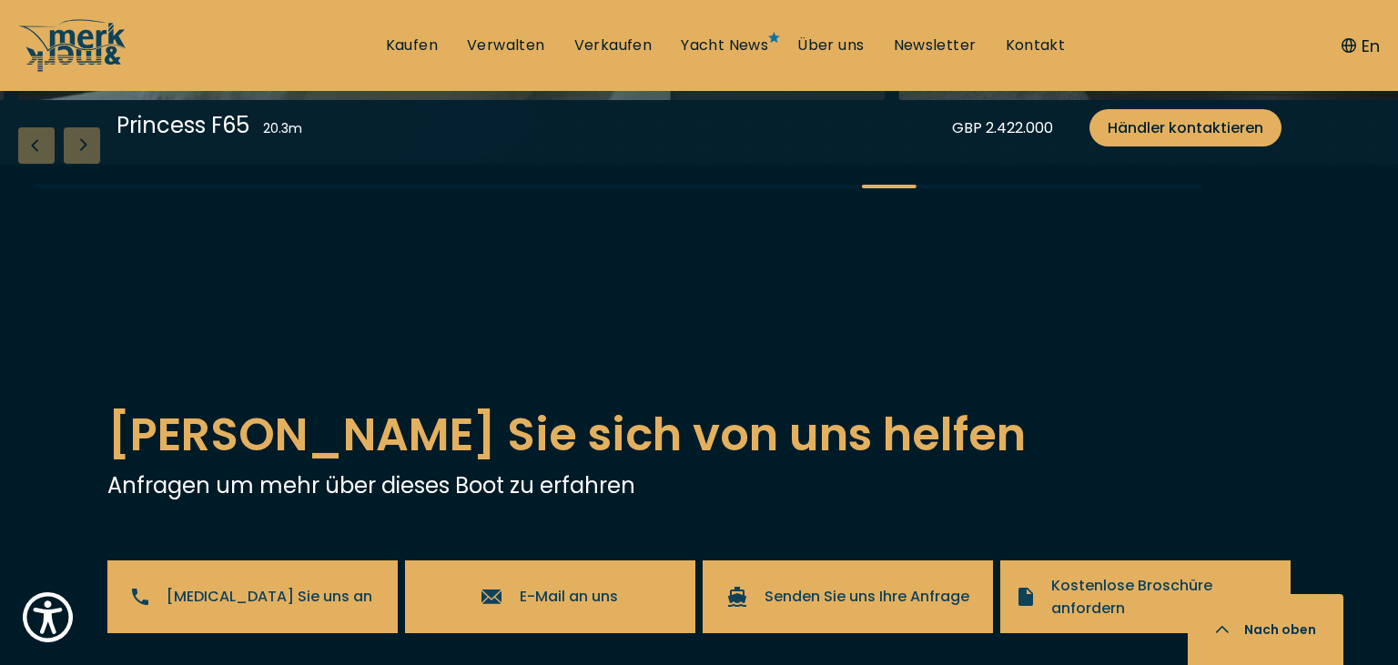
click at [86, 164] on div "Next slide" at bounding box center [82, 145] width 36 height 36
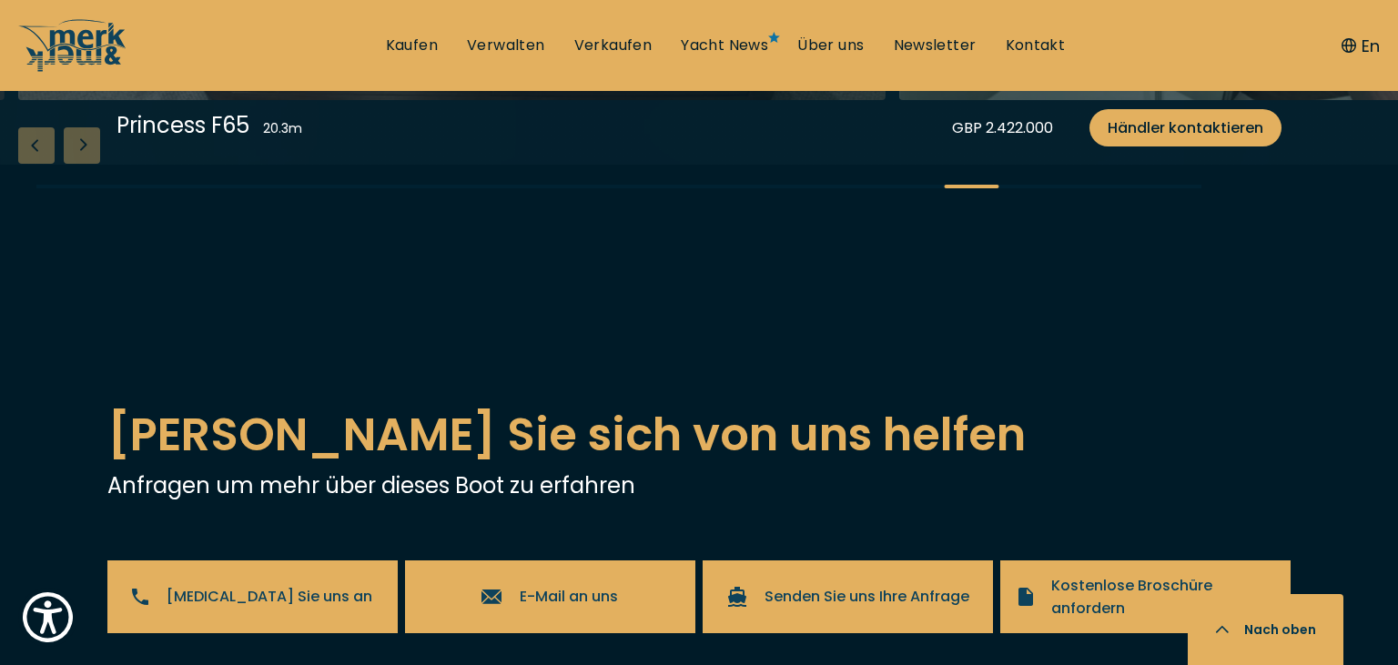
click at [86, 164] on div "Next slide" at bounding box center [82, 145] width 36 height 36
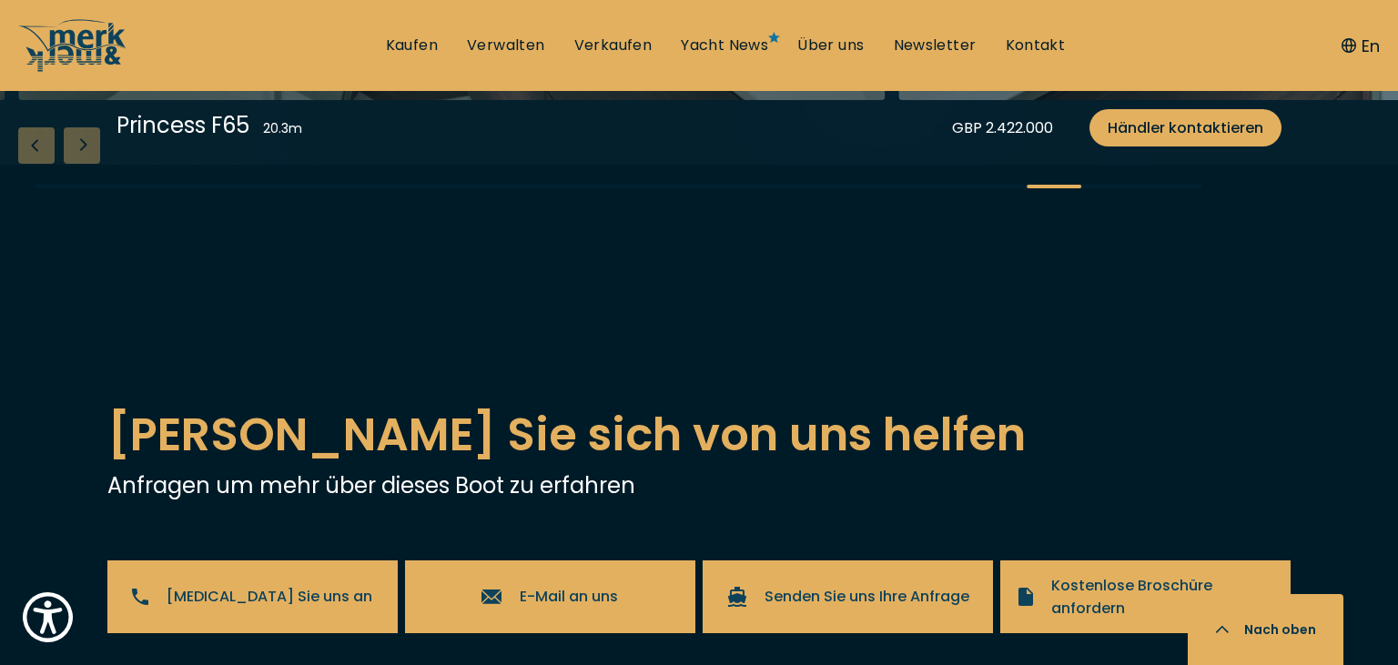
click at [86, 164] on div "Next slide" at bounding box center [82, 145] width 36 height 36
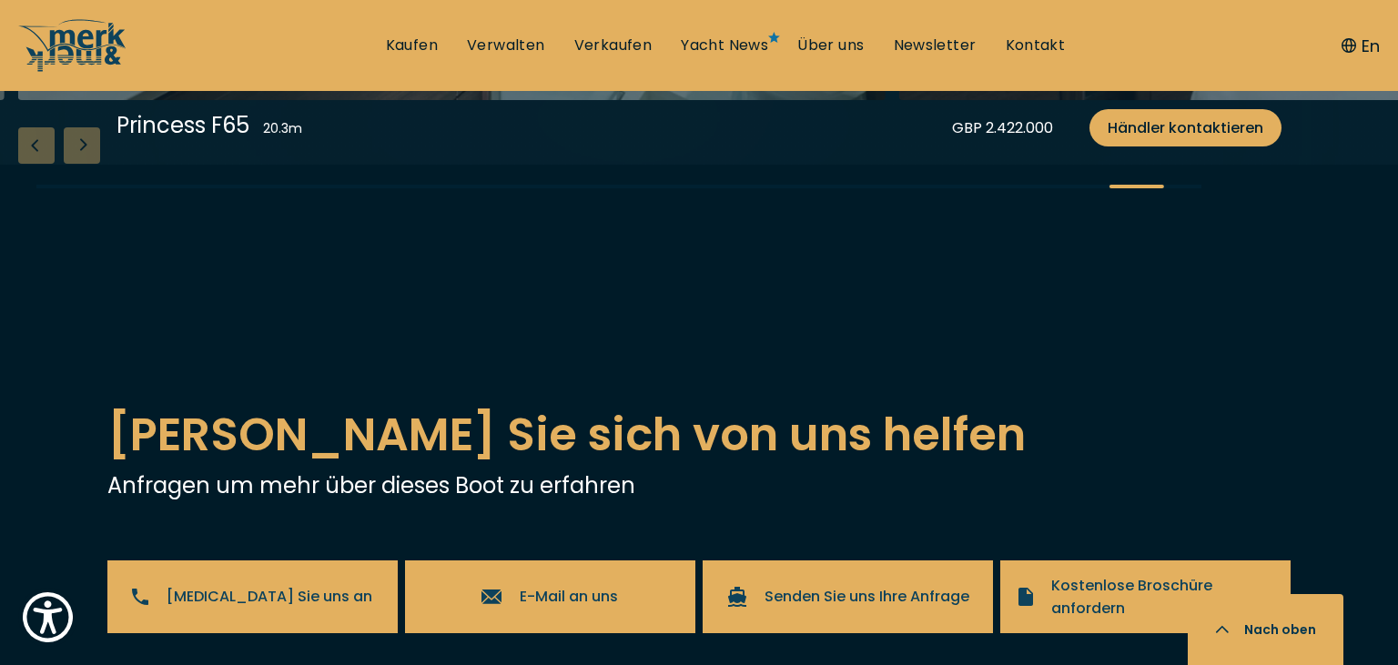
click at [86, 164] on div "Next slide" at bounding box center [82, 145] width 36 height 36
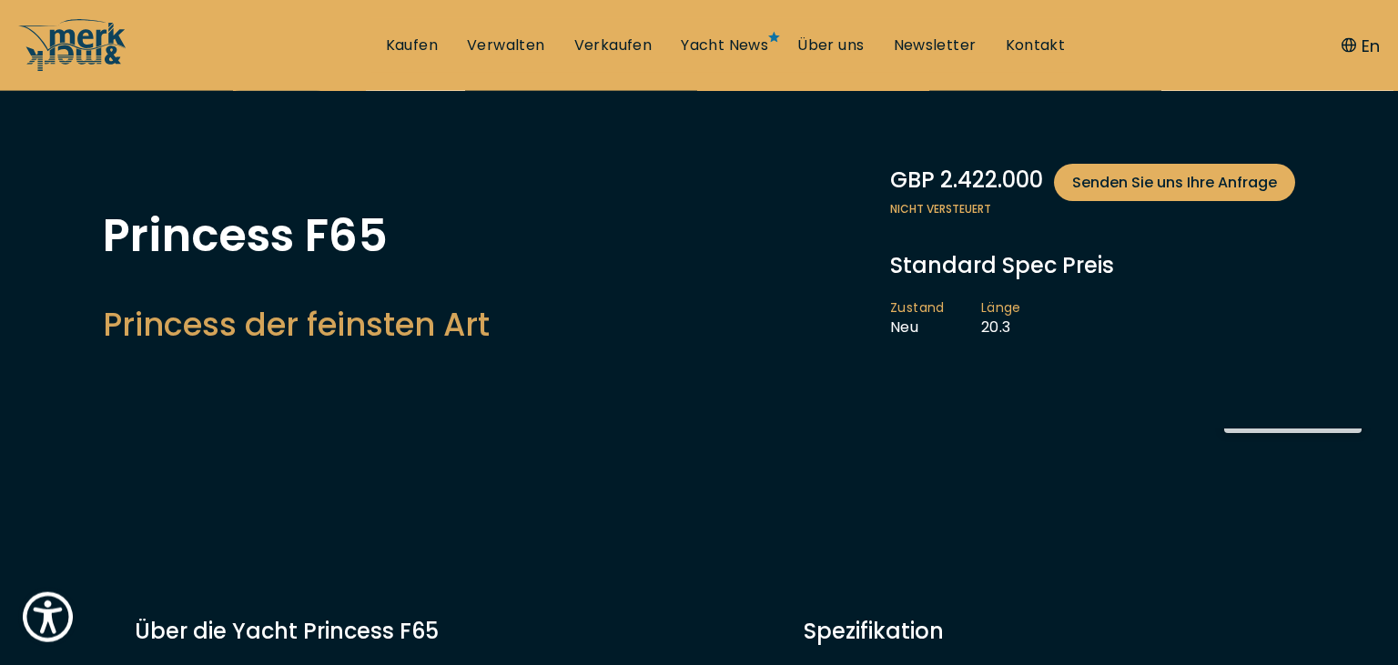
scroll to position [0, 0]
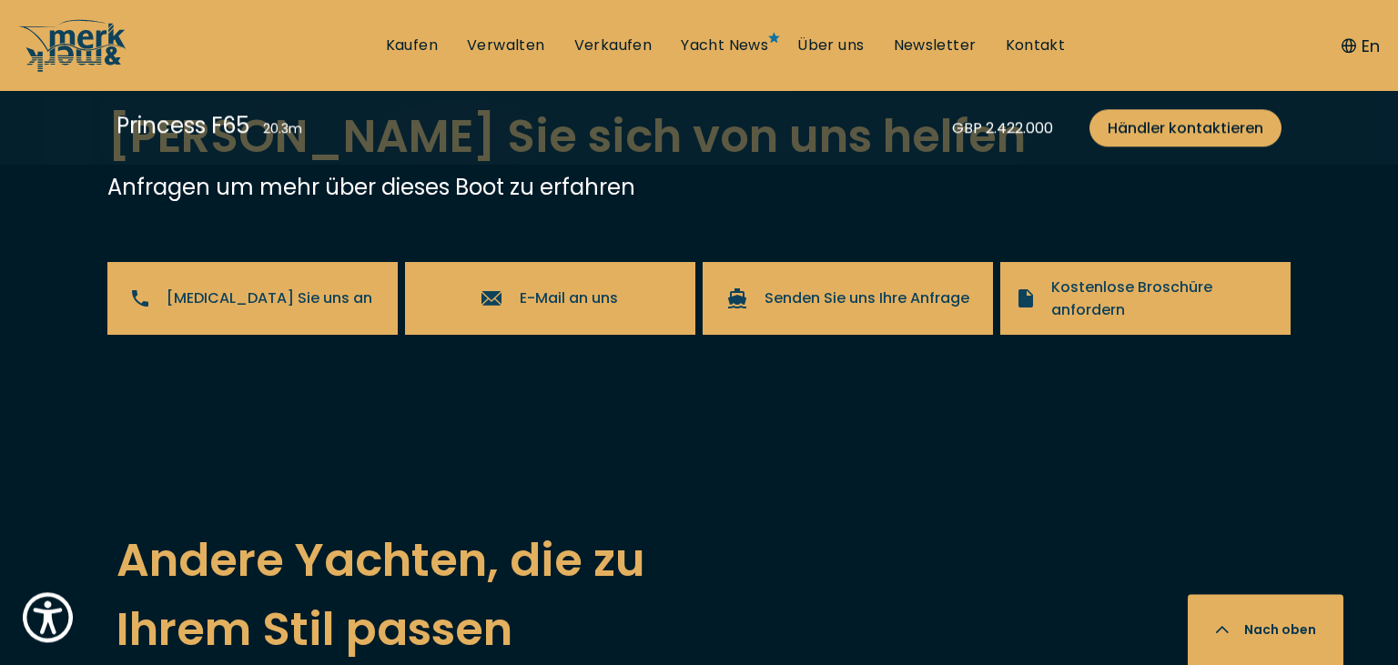
scroll to position [3892, 0]
